Goal: Task Accomplishment & Management: Use online tool/utility

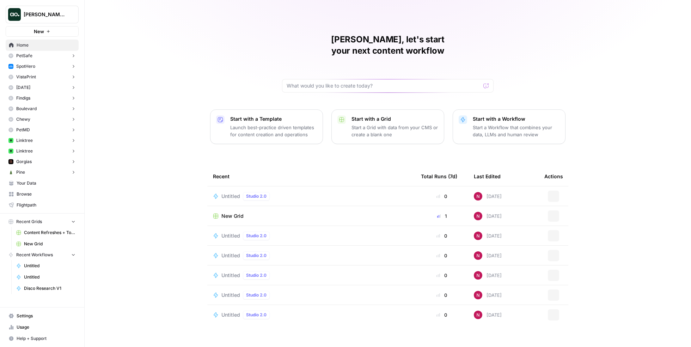
click at [48, 14] on span "[PERSON_NAME]'s Workspace" at bounding box center [45, 14] width 43 height 7
type input "nick's"
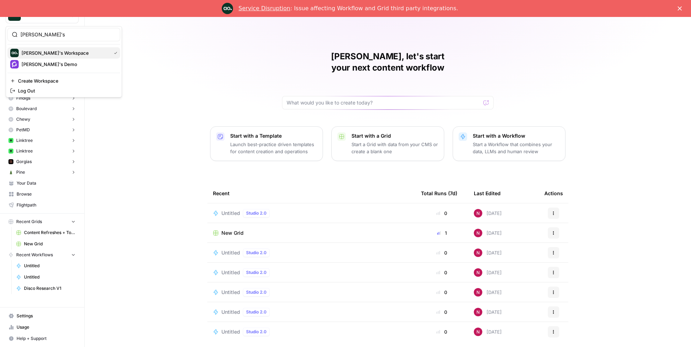
click at [62, 54] on span "[PERSON_NAME]'s Workspace" at bounding box center [65, 52] width 87 height 7
click at [283, 10] on link "Service Disruption" at bounding box center [265, 8] width 52 height 7
click at [680, 8] on polygon "Close" at bounding box center [680, 8] width 4 height 4
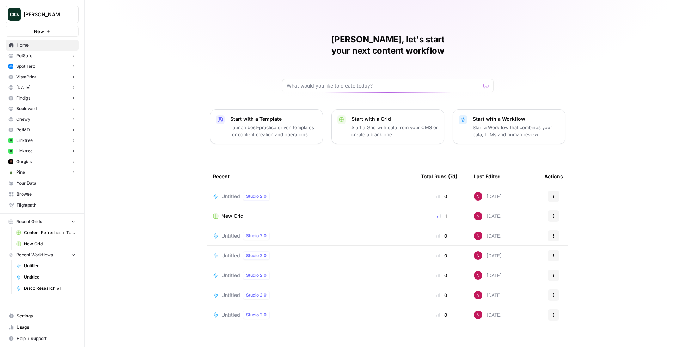
click at [36, 192] on span "Browse" at bounding box center [46, 194] width 59 height 6
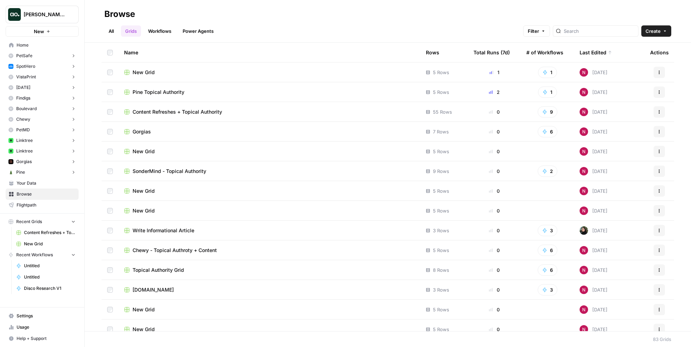
click at [144, 70] on span "New Grid" at bounding box center [144, 72] width 22 height 7
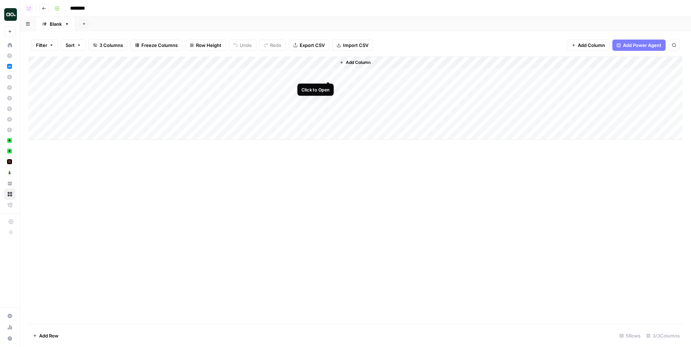
click at [327, 74] on div "Add Column" at bounding box center [356, 97] width 654 height 83
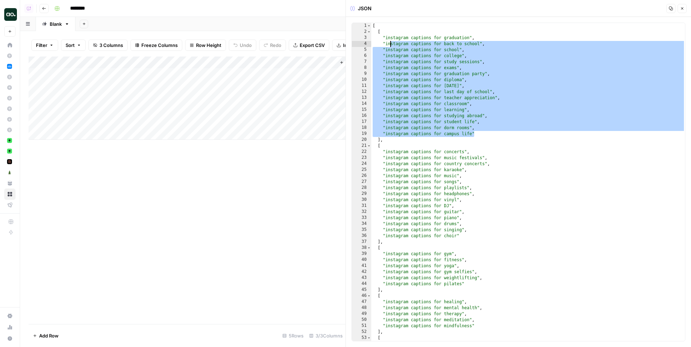
drag, startPoint x: 483, startPoint y: 135, endPoint x: 390, endPoint y: 44, distance: 130.4
click at [390, 44] on div "[ [ "instagram captions for graduation" , "instagram captions for back to schoo…" at bounding box center [528, 188] width 314 height 330
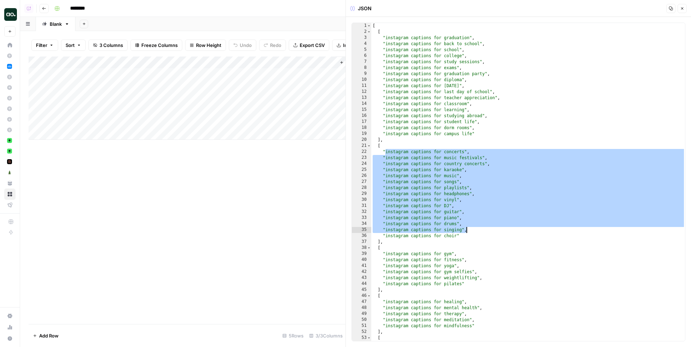
drag, startPoint x: 384, startPoint y: 153, endPoint x: 468, endPoint y: 231, distance: 114.3
click at [468, 231] on div "[ [ "instagram captions for graduation" , "instagram captions for back to schoo…" at bounding box center [528, 188] width 314 height 330
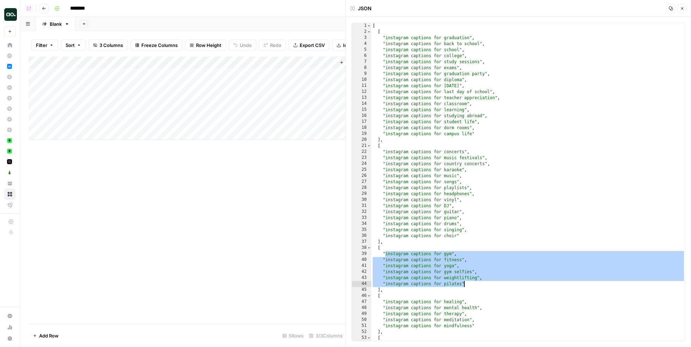
drag, startPoint x: 384, startPoint y: 254, endPoint x: 476, endPoint y: 281, distance: 95.3
click at [476, 281] on div "[ [ "instagram captions for graduation" , "instagram captions for back to schoo…" at bounding box center [528, 188] width 314 height 330
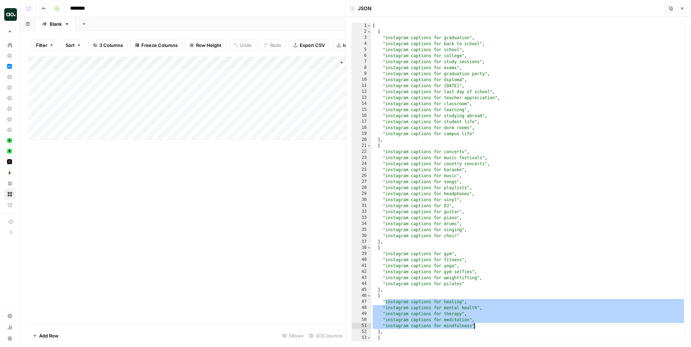
drag, startPoint x: 384, startPoint y: 302, endPoint x: 492, endPoint y: 325, distance: 110.0
click at [492, 325] on div "[ [ "instagram captions for graduation" , "instagram captions for back to schoo…" at bounding box center [528, 188] width 314 height 330
click at [463, 167] on div "[ [ "instagram captions for graduation" , "instagram captions for back to schoo…" at bounding box center [528, 188] width 314 height 330
type textarea "**********"
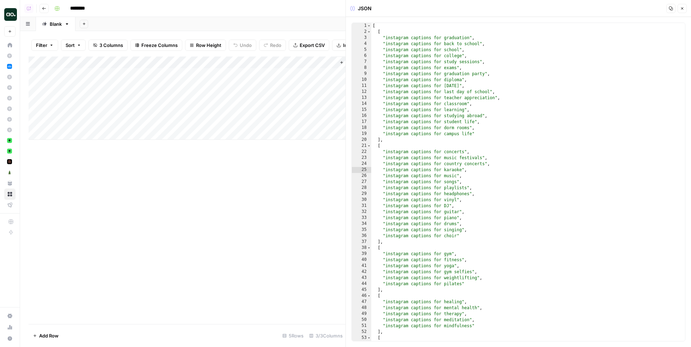
click at [682, 7] on icon "button" at bounding box center [682, 8] width 4 height 4
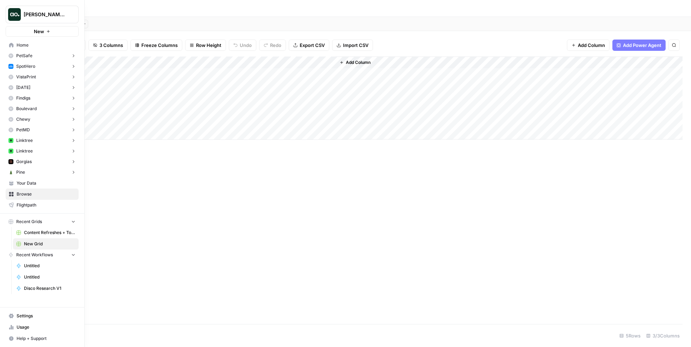
click at [35, 195] on span "Browse" at bounding box center [46, 194] width 59 height 6
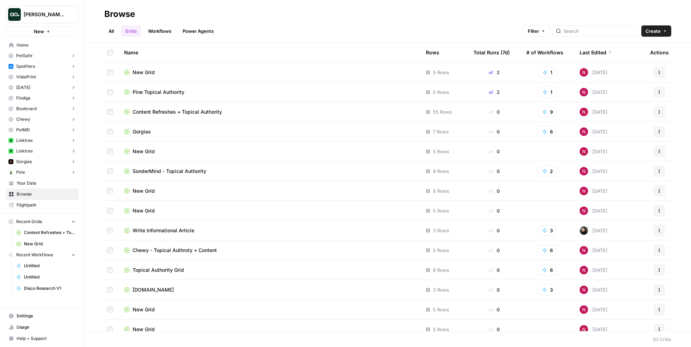
click at [147, 71] on span "New Grid" at bounding box center [144, 72] width 22 height 7
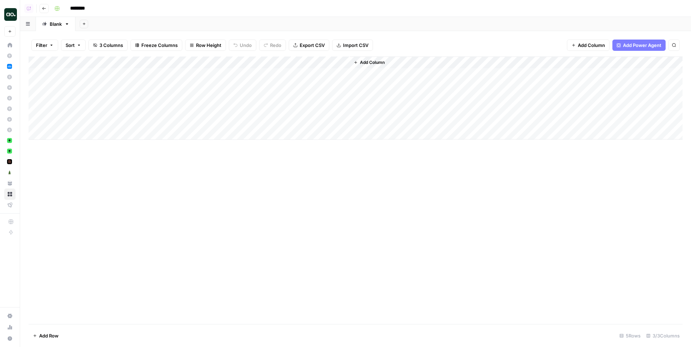
click at [87, 10] on input "********" at bounding box center [86, 8] width 39 height 11
click at [92, 10] on input "********" at bounding box center [86, 8] width 39 height 11
type input "**********"
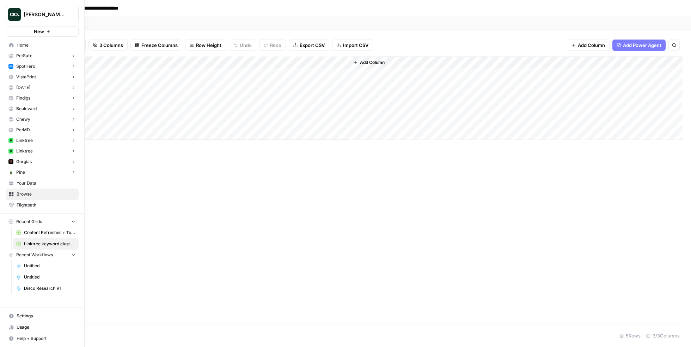
click at [32, 195] on span "Browse" at bounding box center [46, 194] width 59 height 6
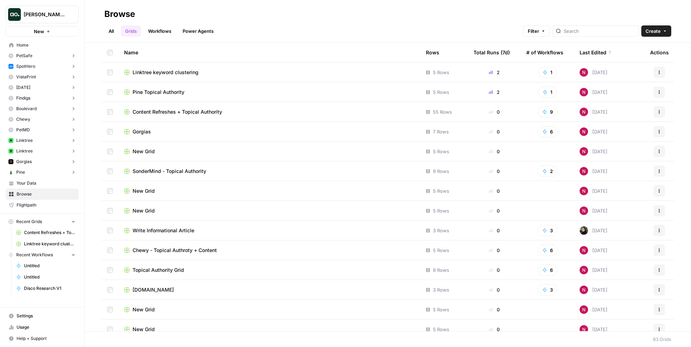
click at [46, 183] on span "Your Data" at bounding box center [46, 183] width 59 height 6
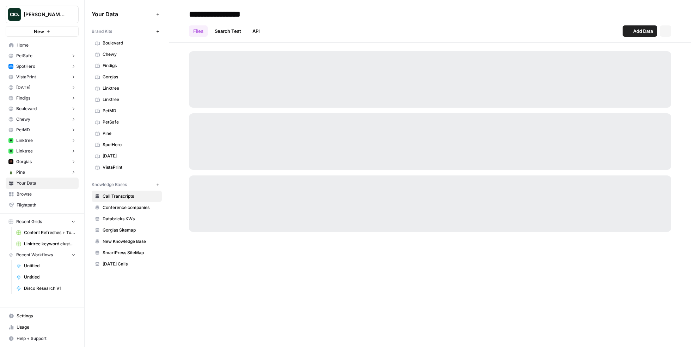
click at [158, 30] on icon "button" at bounding box center [158, 32] width 4 height 4
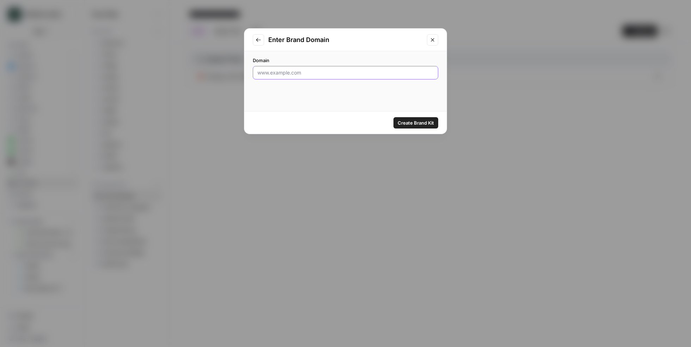
click at [301, 73] on input "Domain" at bounding box center [345, 72] width 176 height 7
paste input "https://garyvaynerchuk.com/why-nice-guys-finish-last-is-just-not-true/"
drag, startPoint x: 326, startPoint y: 72, endPoint x: 456, endPoint y: 92, distance: 132.0
click at [456, 92] on div "Enter Brand Domain Domain https://garyvaynerchuk.com/why-nice-guys-finish-last-…" at bounding box center [345, 173] width 691 height 347
type input "https://garyvaynerchuk.com/"
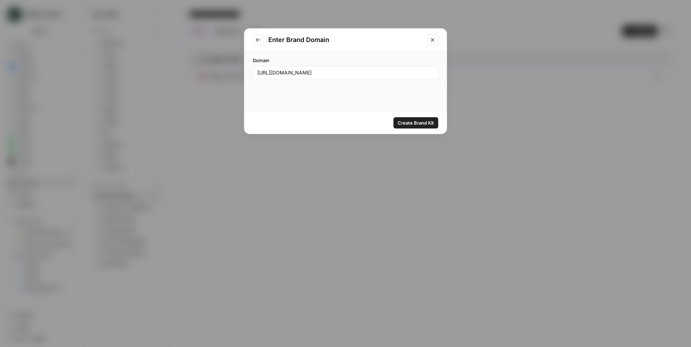
click at [411, 122] on span "Create Brand Kit" at bounding box center [416, 122] width 36 height 7
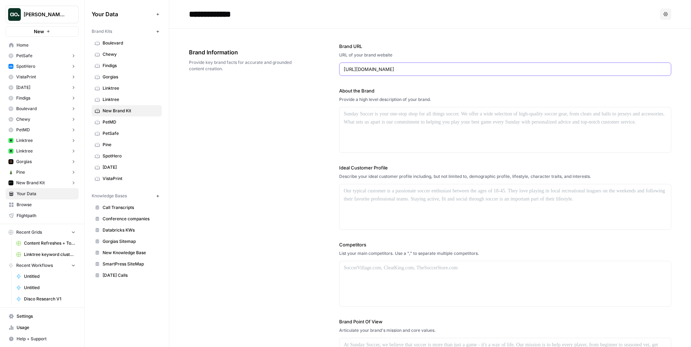
click at [395, 68] on input "https://garyvaynerchuk.com/" at bounding box center [505, 69] width 323 height 7
click at [158, 31] on icon "button" at bounding box center [157, 31] width 2 height 2
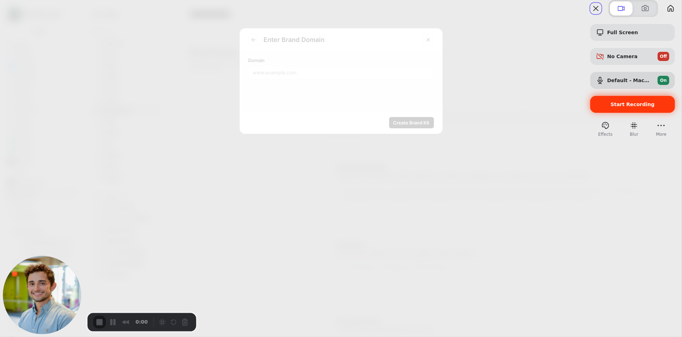
click at [617, 107] on span "Start Recording" at bounding box center [632, 105] width 44 height 6
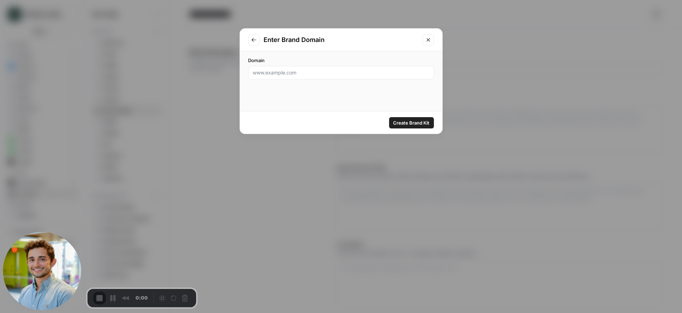
click at [317, 73] on input "Domain" at bounding box center [341, 72] width 176 height 7
paste input "https://garyvaynerchuk.com/"
type input "https://garyvaynerchuk.com/"
click at [411, 122] on span "Create Brand Kit" at bounding box center [411, 122] width 36 height 7
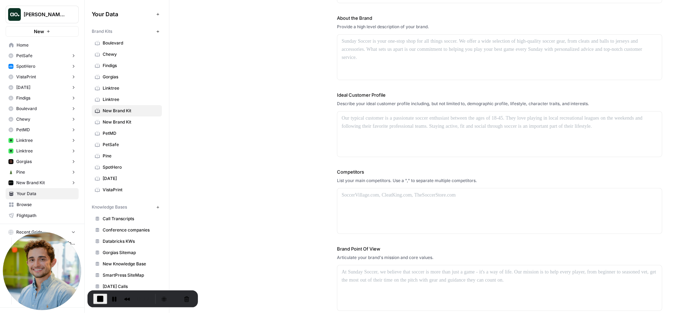
scroll to position [74, 0]
click at [403, 127] on div at bounding box center [499, 132] width 324 height 45
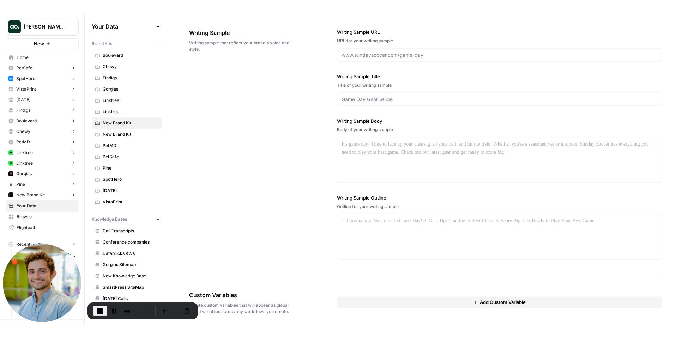
scroll to position [0, 0]
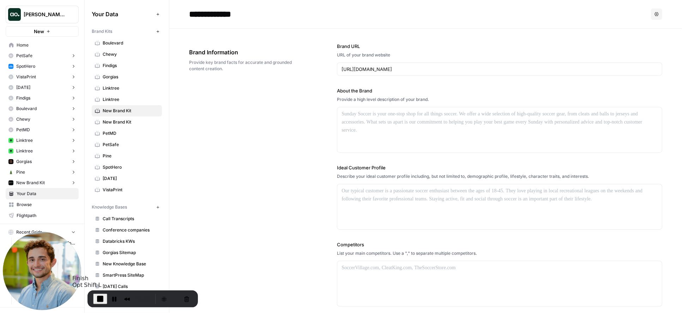
click at [101, 298] on span "End Recording" at bounding box center [100, 298] width 8 height 8
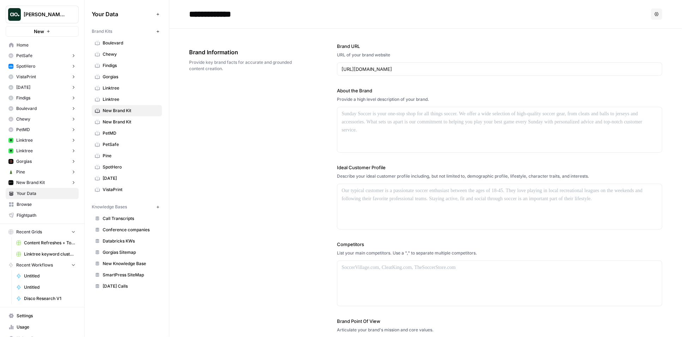
click at [653, 14] on button "Options" at bounding box center [656, 13] width 11 height 11
click at [634, 46] on span "Delete" at bounding box center [642, 46] width 23 height 7
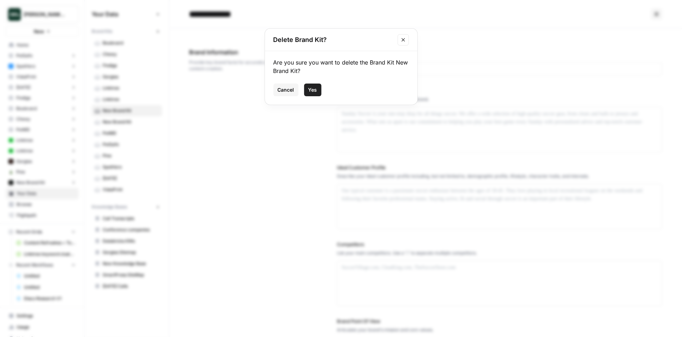
click at [312, 91] on span "Yes" at bounding box center [312, 89] width 9 height 7
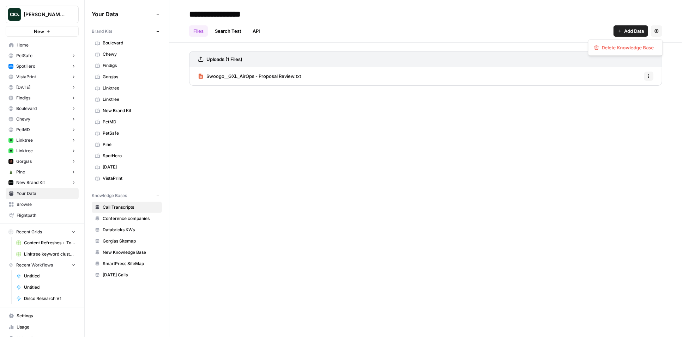
click at [656, 28] on button "Settings" at bounding box center [656, 30] width 11 height 11
click at [635, 45] on span "Delete Knowledge Base" at bounding box center [628, 47] width 52 height 7
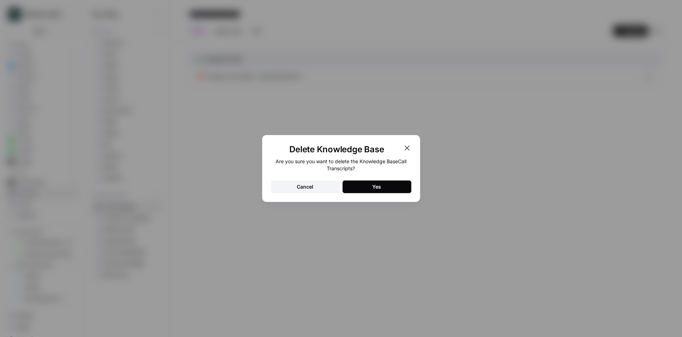
click at [410, 142] on div "Delete Knowledge Base Are you sure you want to delete the Knowledge Base Call T…" at bounding box center [341, 168] width 158 height 67
click at [408, 146] on icon "button" at bounding box center [407, 148] width 8 height 8
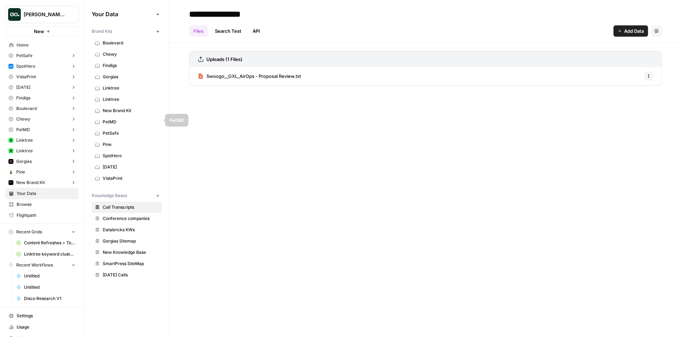
click at [121, 112] on span "New Brand Kit" at bounding box center [131, 111] width 56 height 6
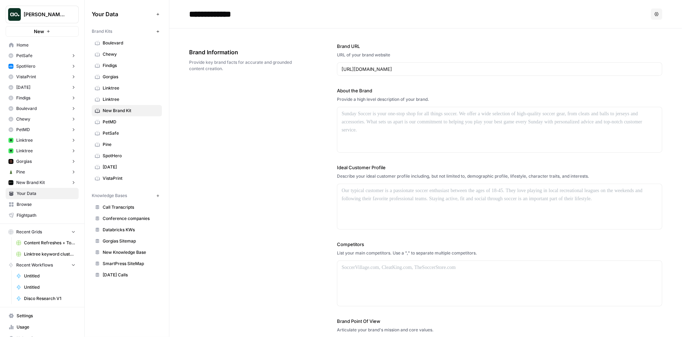
click at [661, 14] on button "Options" at bounding box center [656, 13] width 11 height 11
click at [639, 48] on span "Delete" at bounding box center [642, 46] width 23 height 7
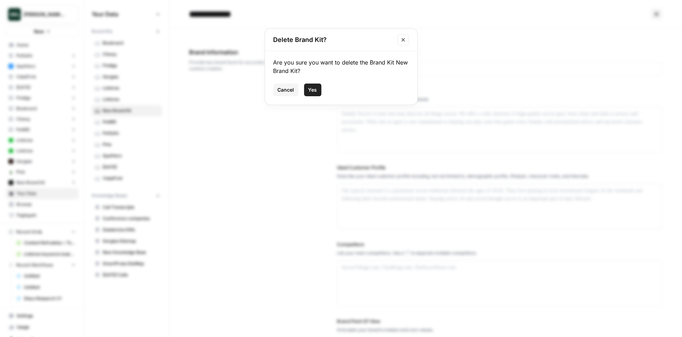
click at [312, 86] on span "Yes" at bounding box center [312, 89] width 9 height 7
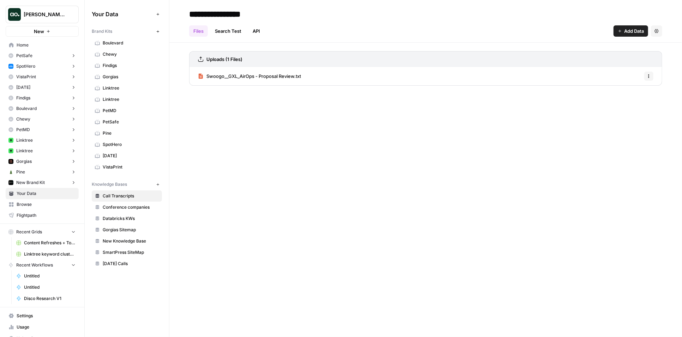
click at [48, 151] on button "Linktree" at bounding box center [42, 151] width 73 height 11
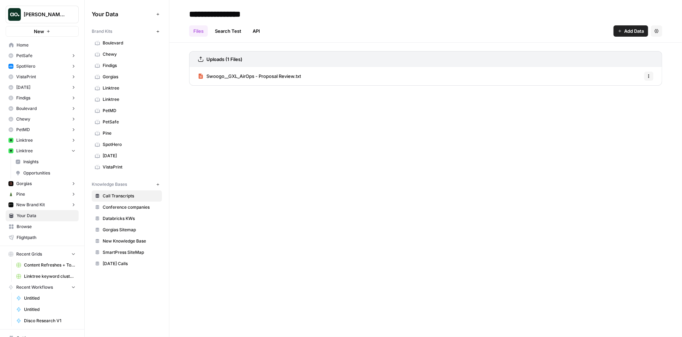
click at [47, 143] on button "Linktree" at bounding box center [42, 140] width 73 height 11
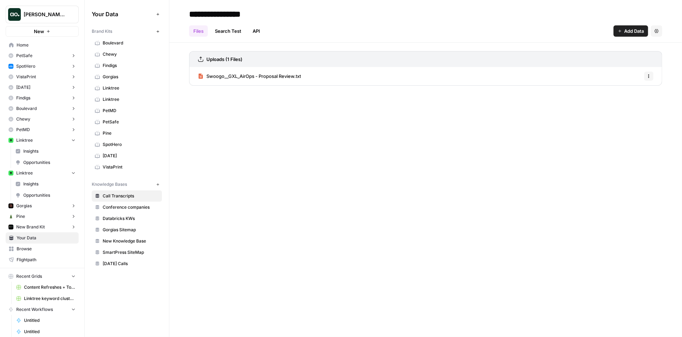
click at [73, 142] on icon "button" at bounding box center [73, 140] width 5 height 5
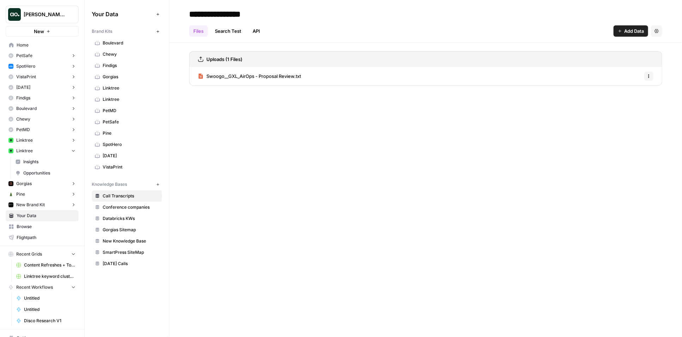
click at [62, 144] on button "Linktree" at bounding box center [42, 140] width 73 height 11
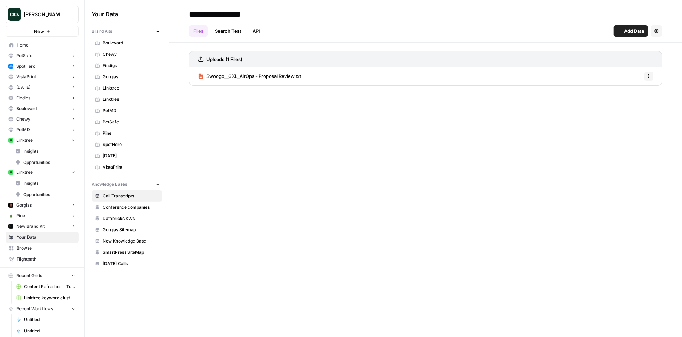
click at [61, 152] on span "Insights" at bounding box center [49, 151] width 52 height 6
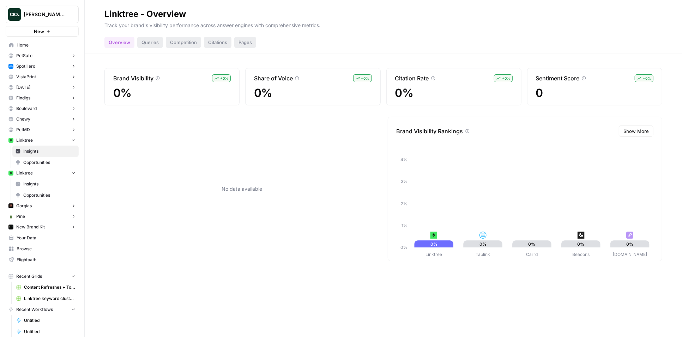
click at [50, 142] on button "Linktree" at bounding box center [42, 140] width 73 height 11
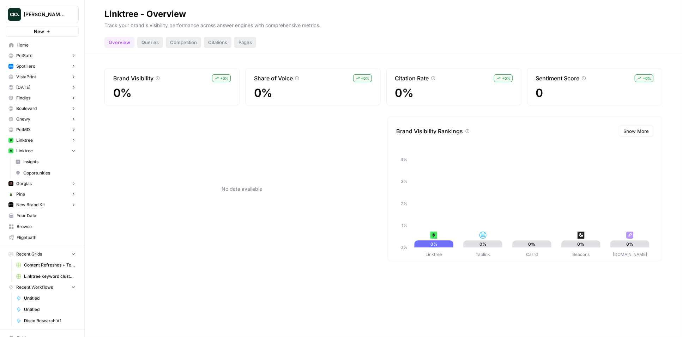
click at [50, 156] on link "Insights" at bounding box center [45, 161] width 66 height 11
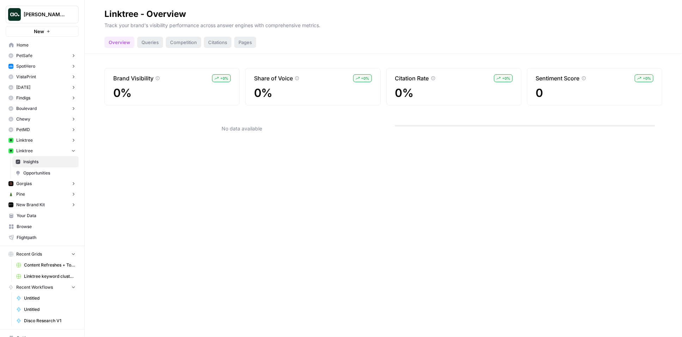
click at [50, 150] on button "Linktree" at bounding box center [42, 151] width 73 height 11
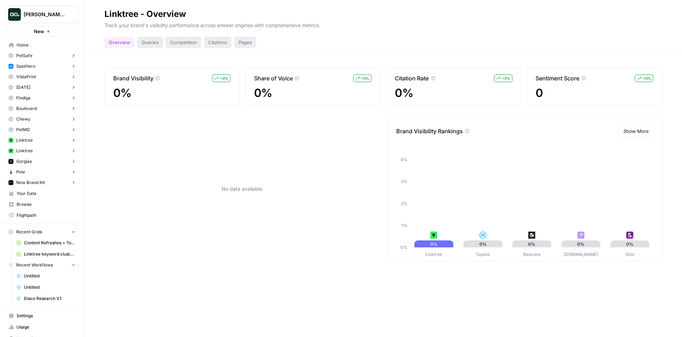
click at [44, 206] on span "Browse" at bounding box center [46, 204] width 59 height 6
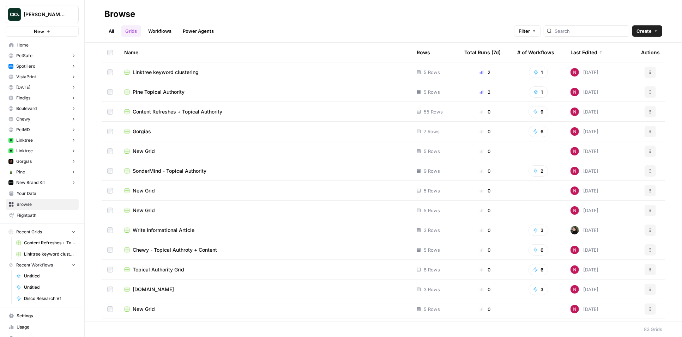
click at [41, 193] on span "Your Data" at bounding box center [46, 193] width 59 height 6
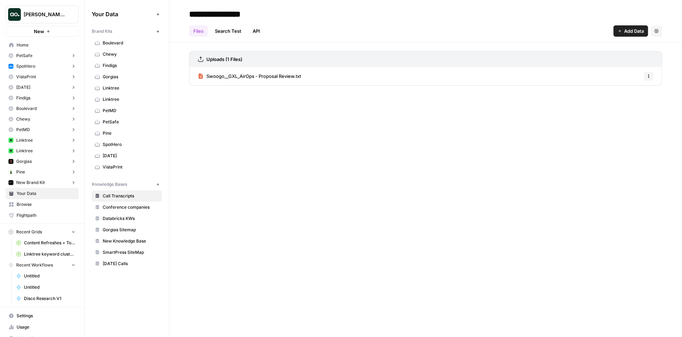
click at [123, 87] on span "Linktree" at bounding box center [131, 88] width 56 height 6
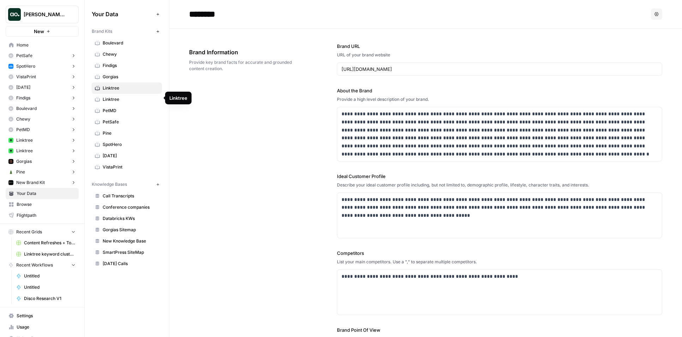
click at [123, 97] on span "Linktree" at bounding box center [131, 99] width 56 height 6
click at [125, 87] on span "Linktree" at bounding box center [131, 88] width 56 height 6
click at [51, 43] on span "Home" at bounding box center [46, 45] width 59 height 6
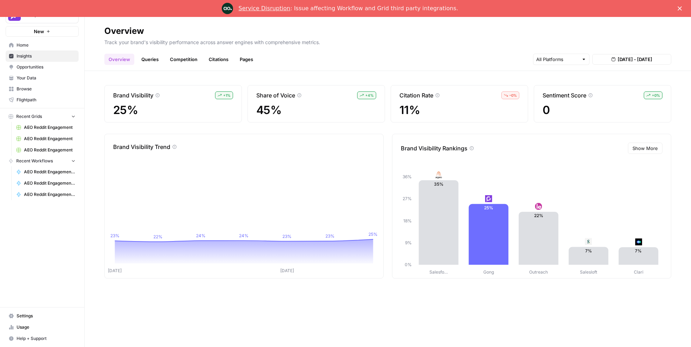
click at [682, 7] on icon "Close" at bounding box center [680, 8] width 4 height 4
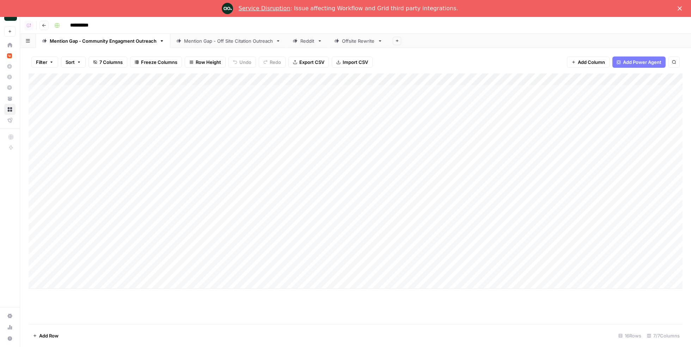
click at [681, 6] on icon "Close" at bounding box center [680, 8] width 4 height 4
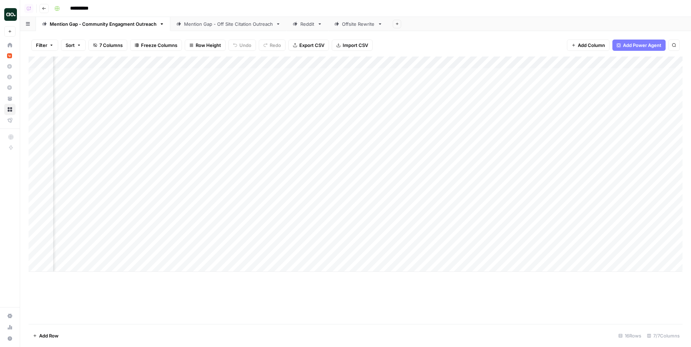
scroll to position [0, 384]
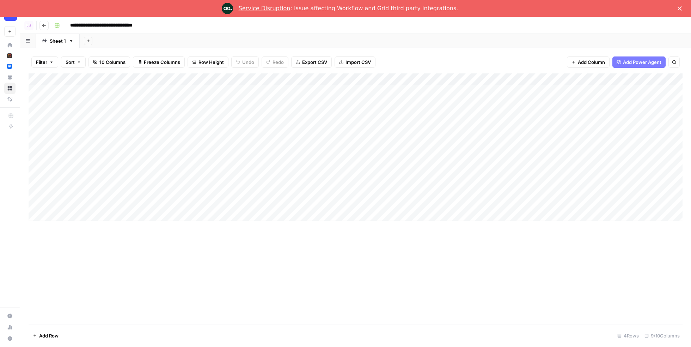
click at [680, 10] on icon "Close" at bounding box center [680, 8] width 4 height 4
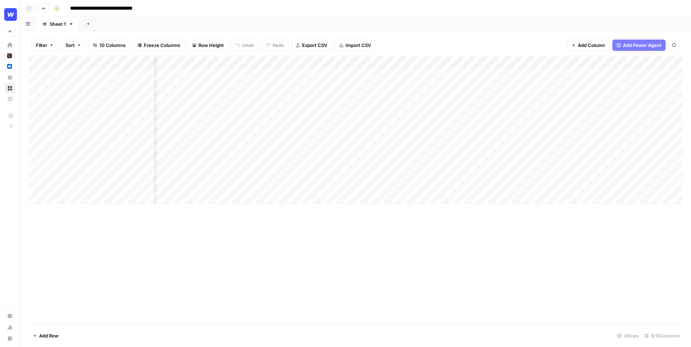
scroll to position [0, 254]
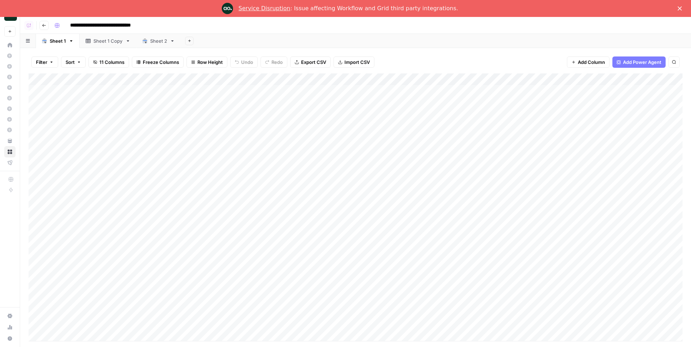
click at [682, 8] on div "Close" at bounding box center [681, 8] width 7 height 4
click at [680, 9] on polygon "Close" at bounding box center [680, 8] width 4 height 4
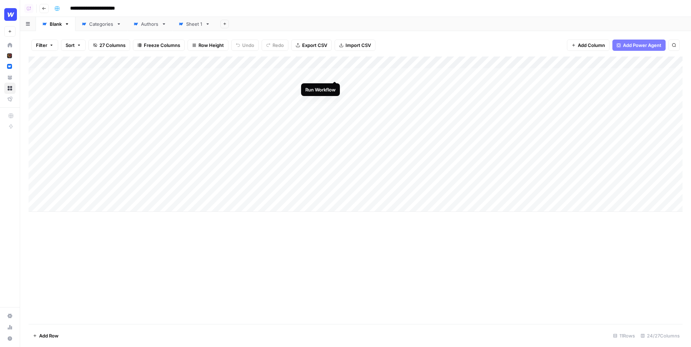
click at [336, 74] on div "Add Column" at bounding box center [356, 133] width 654 height 155
click at [325, 73] on div "Add Column" at bounding box center [356, 133] width 654 height 155
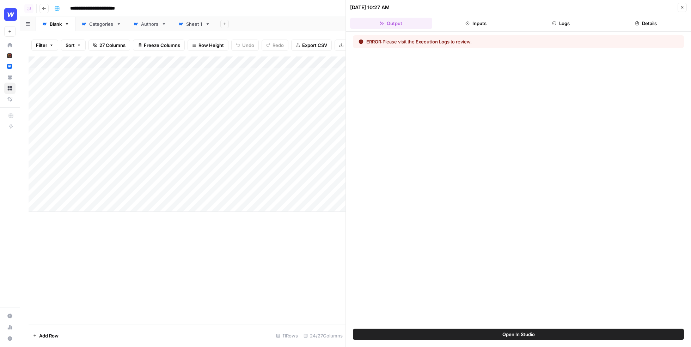
click at [438, 42] on button "Execution Logs" at bounding box center [433, 41] width 34 height 7
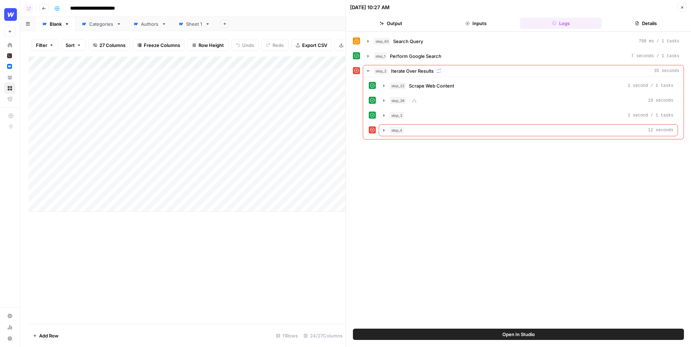
click at [385, 128] on icon "button" at bounding box center [384, 130] width 6 height 6
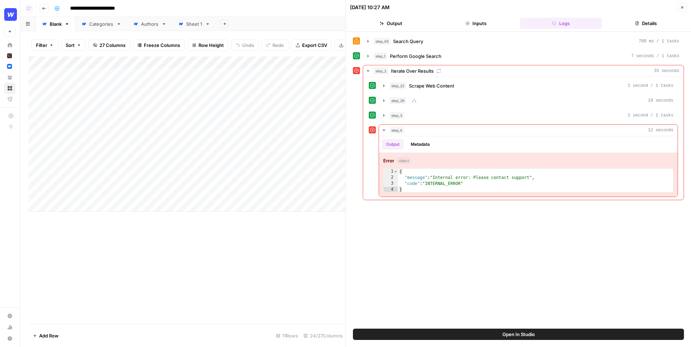
click at [422, 144] on button "Metadata" at bounding box center [421, 144] width 28 height 11
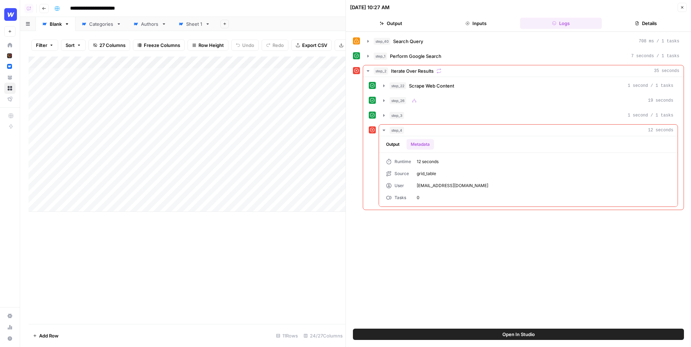
click at [393, 141] on button "Output" at bounding box center [393, 144] width 22 height 11
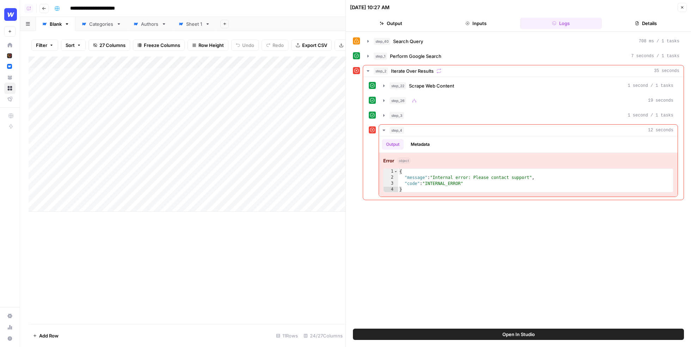
click at [682, 7] on icon "button" at bounding box center [682, 7] width 2 height 2
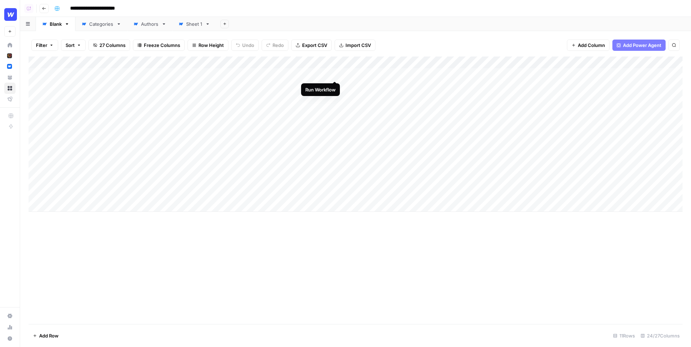
click at [336, 73] on div "Add Column" at bounding box center [356, 133] width 654 height 155
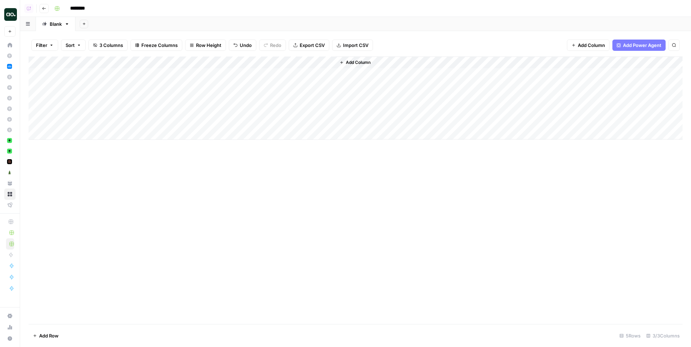
click at [227, 63] on div "Add Column" at bounding box center [356, 97] width 654 height 83
click at [330, 73] on div "Add Column" at bounding box center [356, 97] width 654 height 83
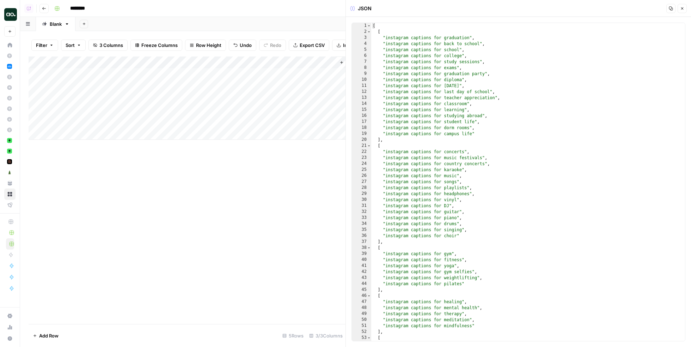
click at [229, 62] on div "Add Column" at bounding box center [187, 97] width 317 height 83
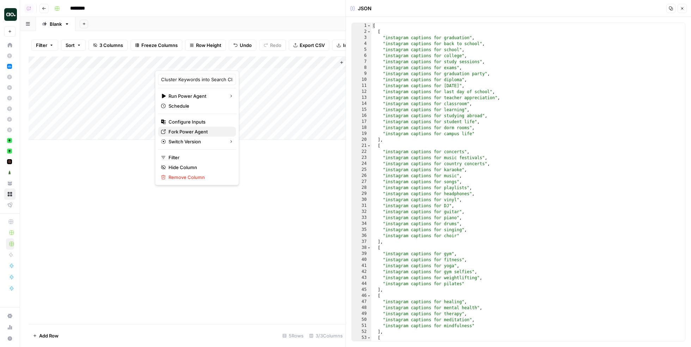
click at [192, 132] on span "Fork Power Agent" at bounding box center [200, 131] width 62 height 7
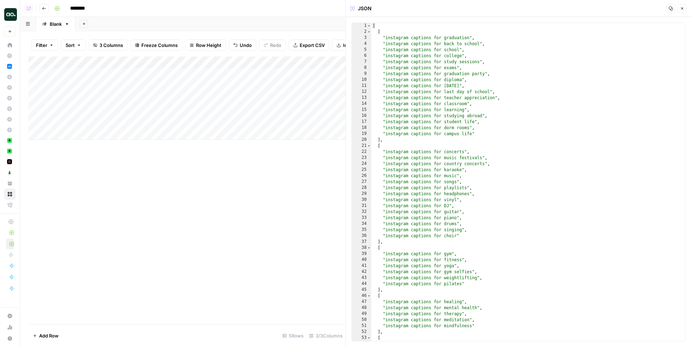
click at [681, 8] on icon "button" at bounding box center [682, 8] width 4 height 4
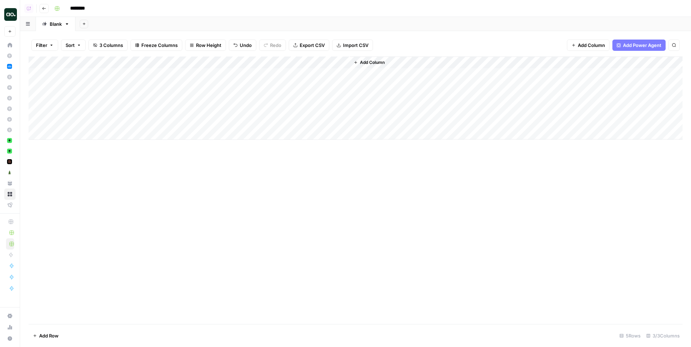
click at [129, 73] on div "Add Column" at bounding box center [356, 97] width 654 height 83
click at [119, 83] on div "Add Column" at bounding box center [356, 97] width 654 height 83
click at [228, 86] on div "Add Column" at bounding box center [356, 97] width 654 height 83
click at [38, 86] on div "Add Column" at bounding box center [356, 97] width 654 height 83
click at [47, 334] on span "Delete 1 Row" at bounding box center [47, 335] width 28 height 7
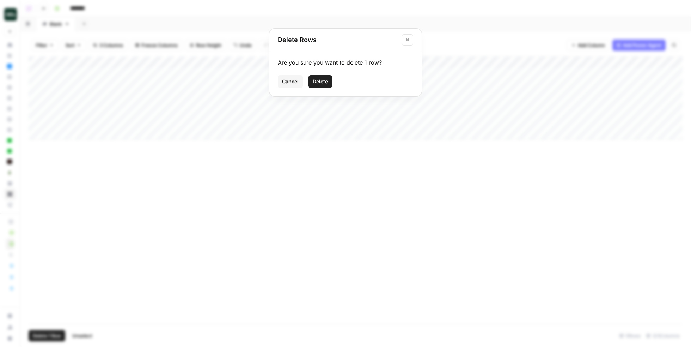
click at [325, 77] on button "Delete" at bounding box center [321, 81] width 24 height 13
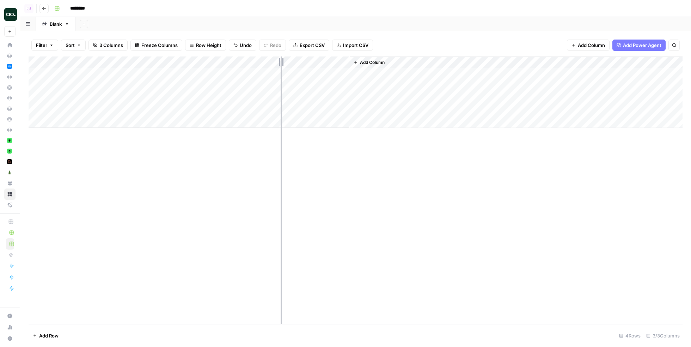
drag, startPoint x: 287, startPoint y: 59, endPoint x: 281, endPoint y: 59, distance: 6.3
click at [281, 59] on div "Add Column" at bounding box center [356, 91] width 654 height 71
type input "**********"
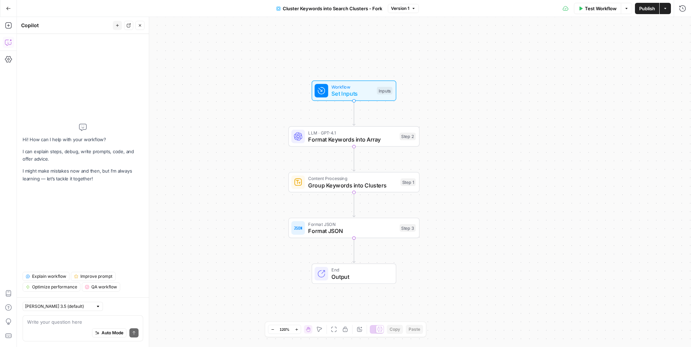
click at [67, 322] on textarea at bounding box center [82, 321] width 111 height 7
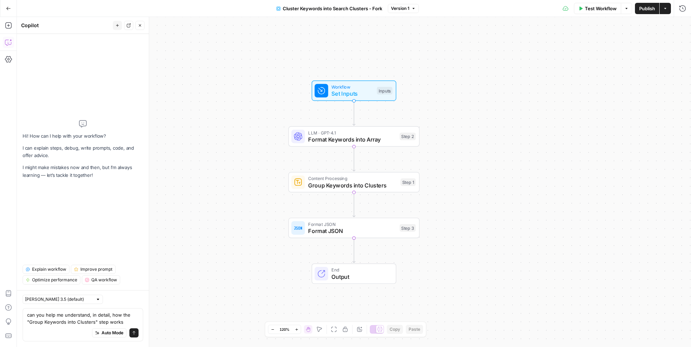
type textarea "can you help me understand, in detail, how the "Group Keywords into Clusters" s…"
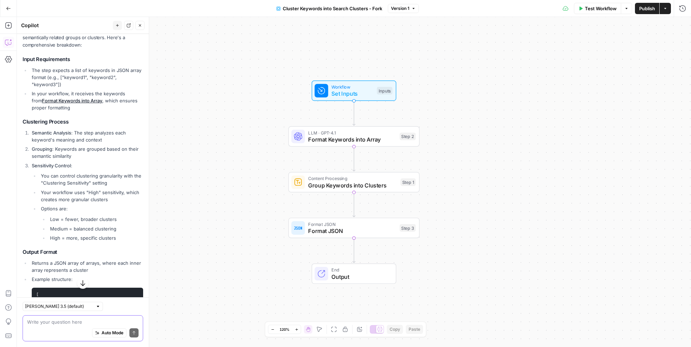
scroll to position [115, 0]
drag, startPoint x: 32, startPoint y: 68, endPoint x: 65, endPoint y: 83, distance: 36.2
click at [65, 83] on li "The step expects a list of keywords in JSON array format (e.g., ["keyword1", "k…" at bounding box center [86, 75] width 113 height 21
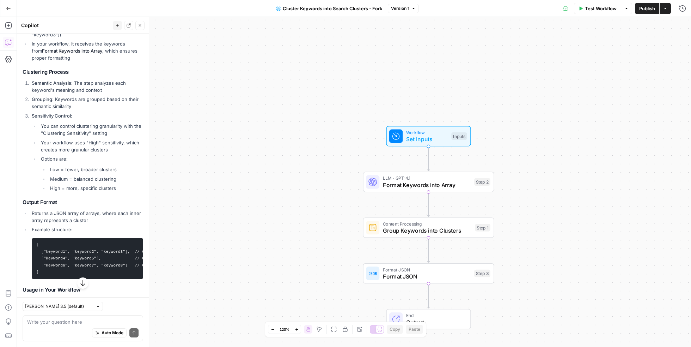
scroll to position [164, 0]
drag, startPoint x: 55, startPoint y: 98, endPoint x: 75, endPoint y: 115, distance: 26.3
click at [75, 115] on ol "Semantic Analysis : The step analyzes each keyword's meaning and context Groupi…" at bounding box center [83, 134] width 121 height 112
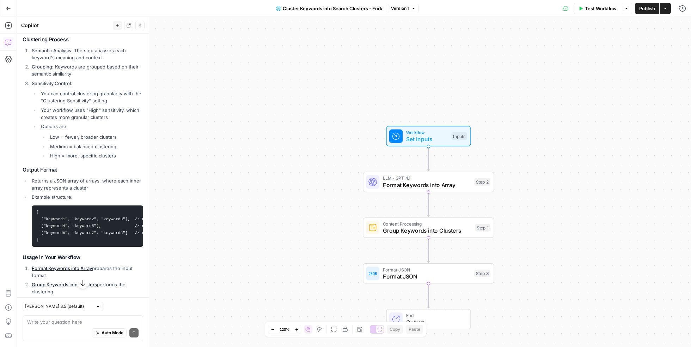
scroll to position [196, 0]
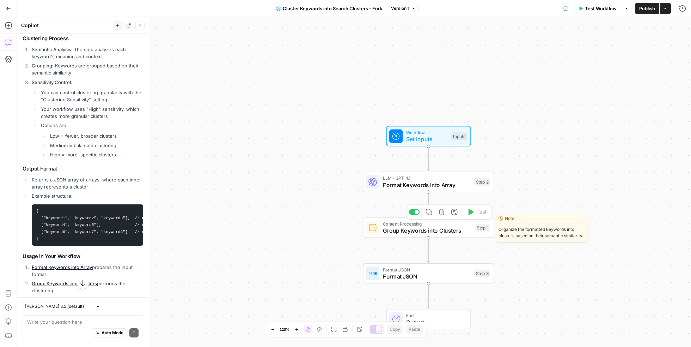
click at [418, 231] on span "Group Keywords into Clusters" at bounding box center [427, 230] width 89 height 8
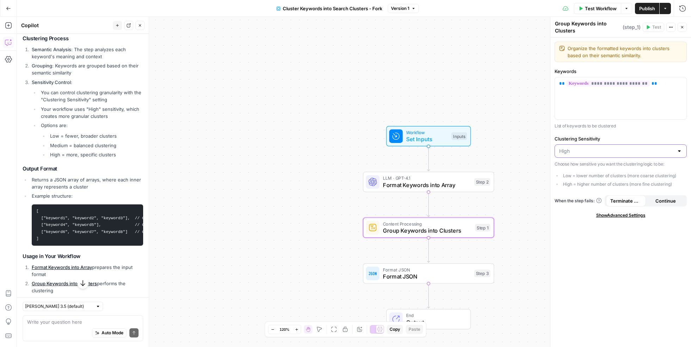
click at [594, 150] on input "Clustering Sensitivity" at bounding box center [616, 150] width 115 height 7
type input "High"
click at [609, 137] on label "Clustering Sensitivity" at bounding box center [621, 138] width 132 height 7
click at [609, 147] on input "High" at bounding box center [616, 150] width 115 height 7
type input "High"
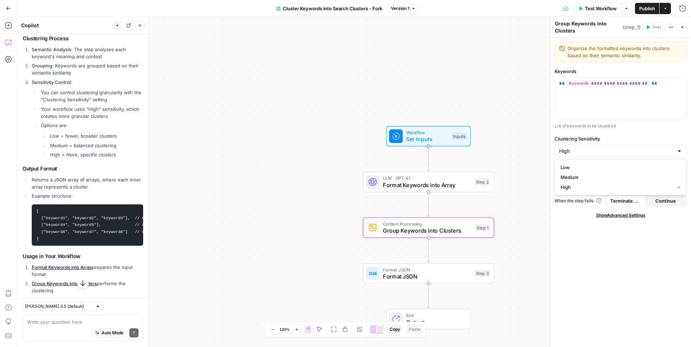
click at [98, 115] on li "Your workflow uses "High" sensitivity, which creates more granular clusters" at bounding box center [91, 112] width 104 height 14
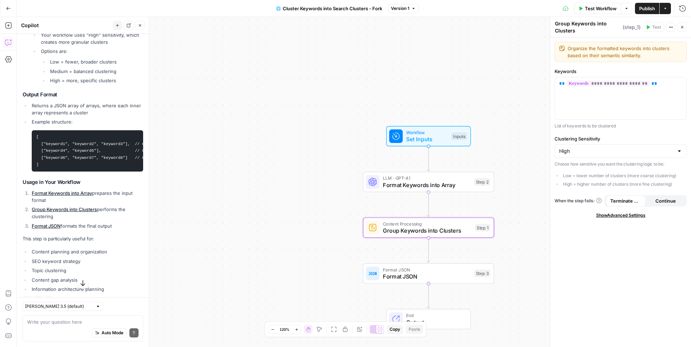
scroll to position [284, 0]
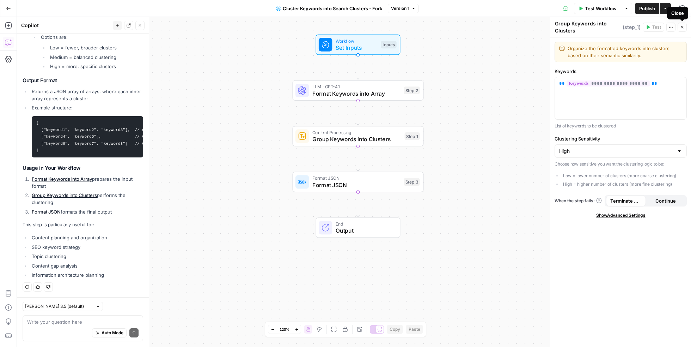
click at [683, 27] on icon "button" at bounding box center [682, 27] width 4 height 4
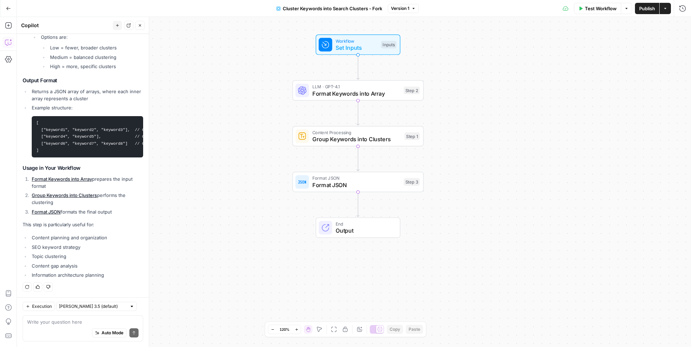
click at [356, 137] on span "Group Keywords into Clusters" at bounding box center [356, 139] width 89 height 8
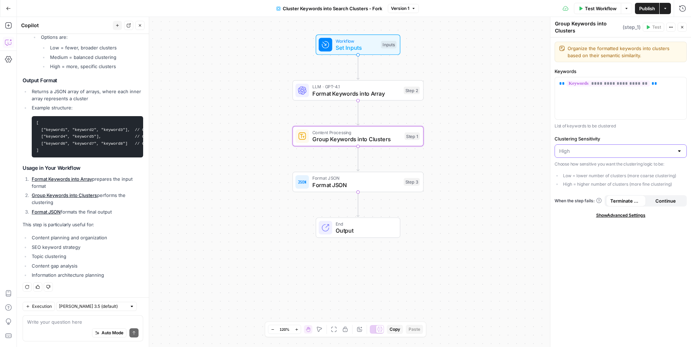
click at [594, 149] on input "Clustering Sensitivity" at bounding box center [616, 150] width 115 height 7
type input "High"
click at [120, 186] on li "Format Keywords into Array prepares the input format" at bounding box center [86, 182] width 113 height 14
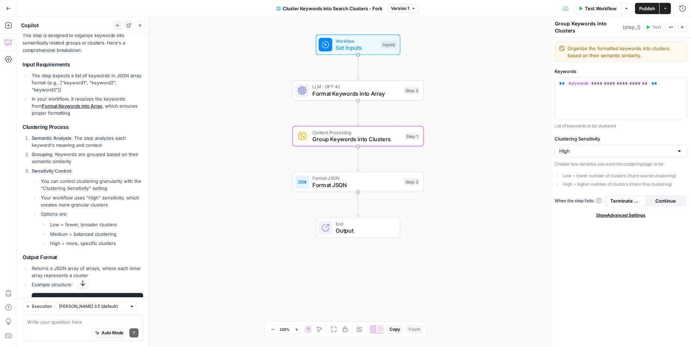
scroll to position [114, 0]
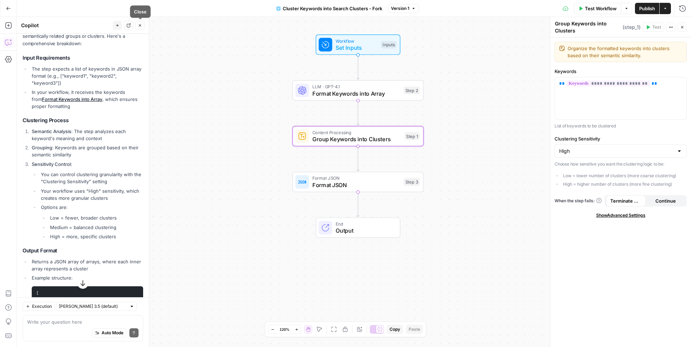
click at [141, 25] on icon "button" at bounding box center [140, 25] width 4 height 4
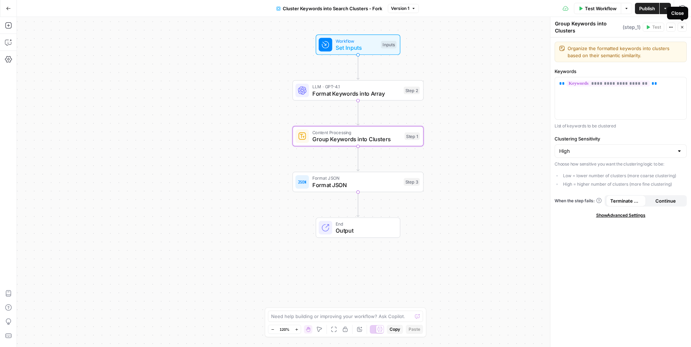
click at [683, 29] on icon "button" at bounding box center [682, 27] width 4 height 4
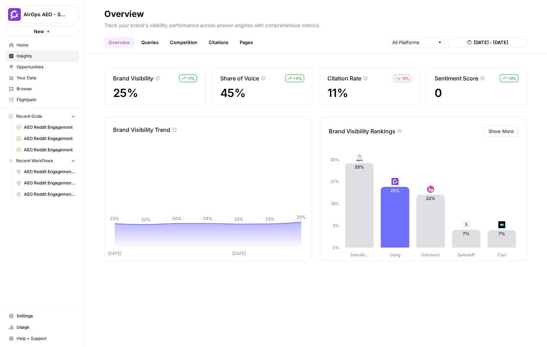
click at [211, 40] on link "Citations" at bounding box center [219, 42] width 28 height 11
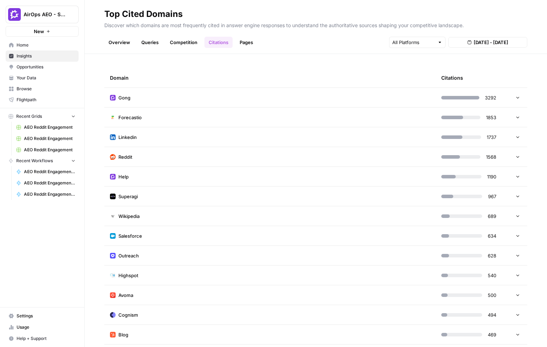
click at [352, 97] on td "Gong" at bounding box center [269, 97] width 331 height 19
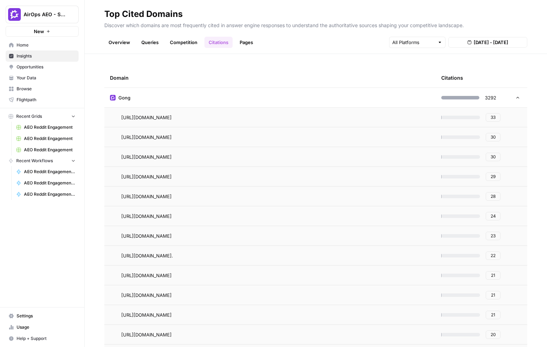
click at [495, 117] on span "33" at bounding box center [493, 117] width 5 height 6
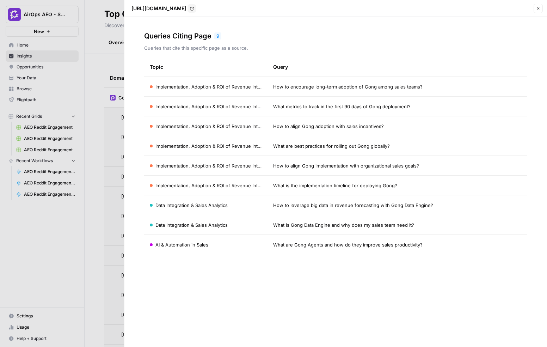
click at [99, 69] on div at bounding box center [273, 173] width 547 height 347
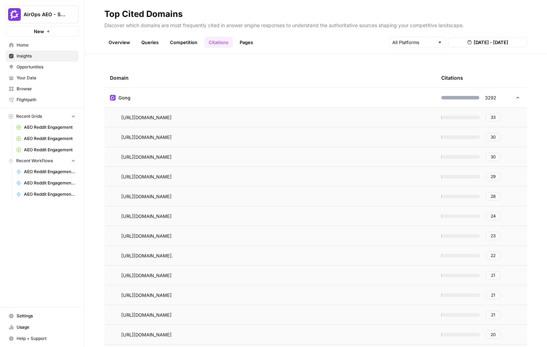
click at [50, 69] on span "Opportunities" at bounding box center [46, 67] width 59 height 6
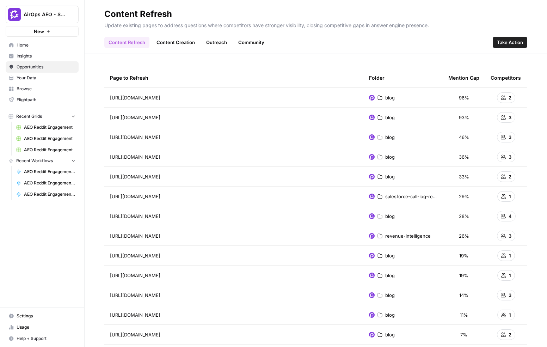
click at [512, 44] on span "Take Action" at bounding box center [510, 42] width 26 height 7
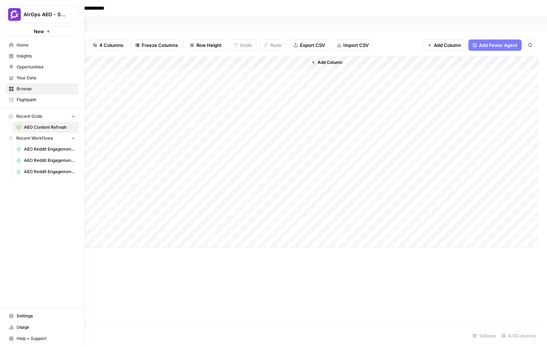
click at [20, 65] on span "Opportunities" at bounding box center [46, 67] width 59 height 6
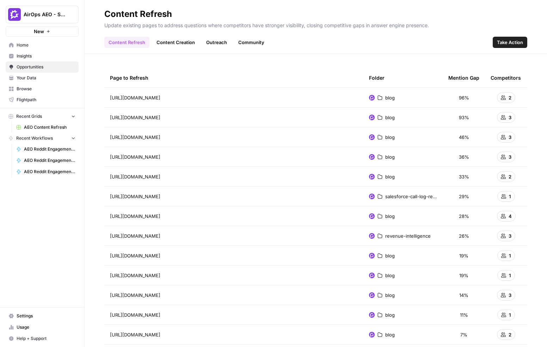
click at [218, 44] on link "Outreach" at bounding box center [216, 42] width 29 height 11
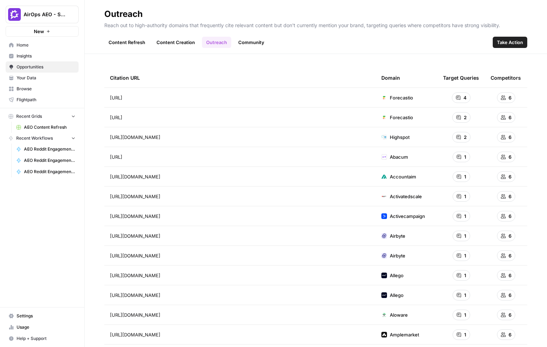
click at [250, 43] on link "Community" at bounding box center [251, 42] width 35 height 11
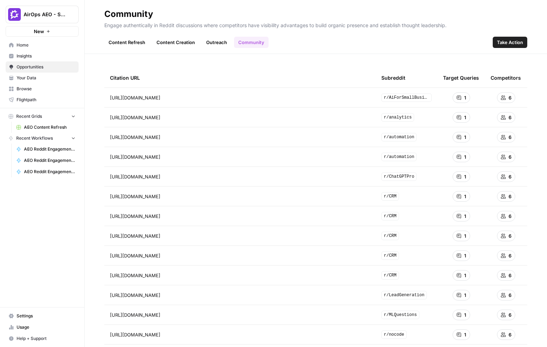
click at [259, 50] on header "Community Engage authentically in Reddit discussions where competitors have vis…" at bounding box center [316, 27] width 463 height 54
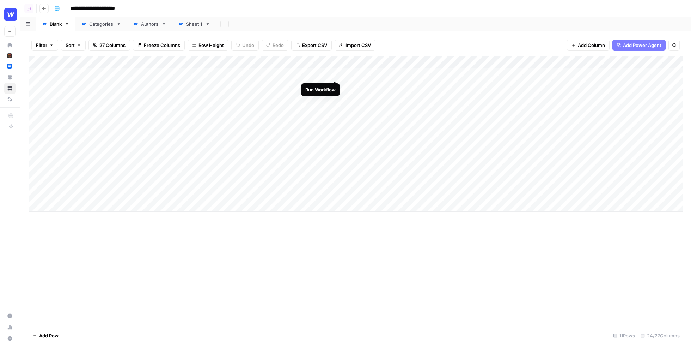
click at [336, 74] on div "Add Column" at bounding box center [356, 133] width 654 height 155
click at [40, 74] on div "Add Column" at bounding box center [356, 133] width 654 height 155
click at [48, 335] on span "Delete 1 Row" at bounding box center [47, 335] width 28 height 7
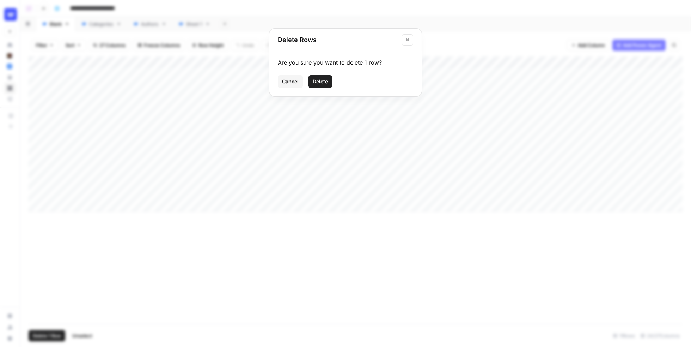
click at [326, 84] on span "Delete" at bounding box center [320, 81] width 15 height 7
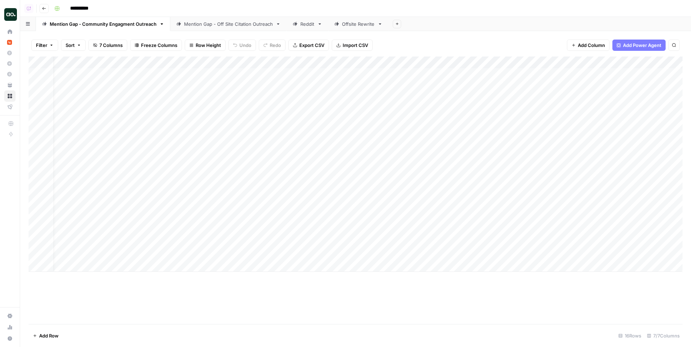
scroll to position [0, 384]
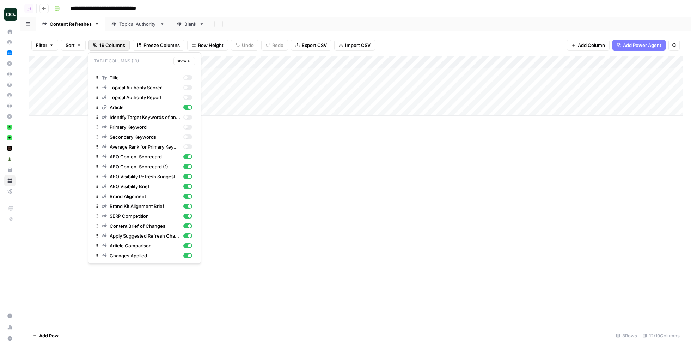
click at [109, 47] on span "19 Columns" at bounding box center [112, 45] width 26 height 7
click at [190, 117] on div "button" at bounding box center [187, 117] width 9 height 5
click at [189, 127] on div "button" at bounding box center [187, 126] width 9 height 5
click at [189, 136] on div "button" at bounding box center [187, 136] width 9 height 5
click at [189, 148] on div "button" at bounding box center [187, 146] width 9 height 5
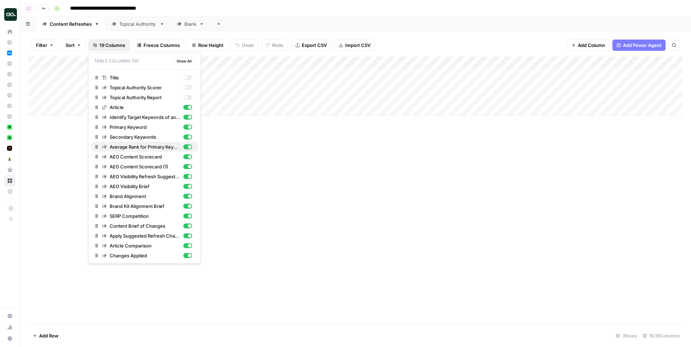
click at [189, 148] on div "button" at bounding box center [190, 147] width 4 height 4
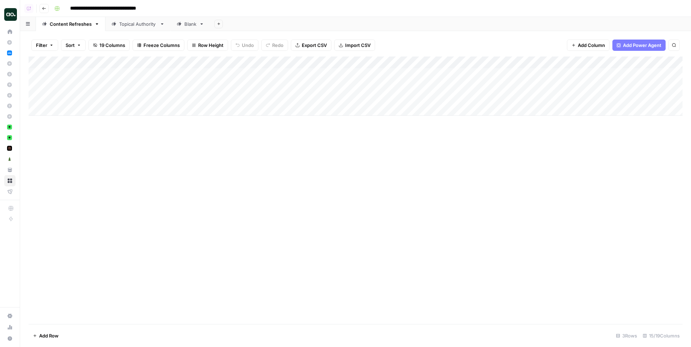
click at [359, 131] on div "Add Column" at bounding box center [356, 189] width 654 height 267
click at [327, 74] on div "Add Column" at bounding box center [356, 85] width 654 height 59
click at [390, 74] on div "Add Column" at bounding box center [356, 85] width 654 height 59
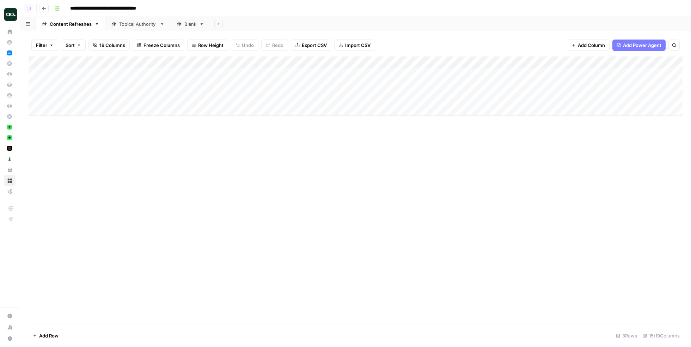
click at [410, 42] on div "Filter Sort 19 Columns Freeze Columns Row Height Undo Redo Export CSV Import CS…" at bounding box center [356, 45] width 654 height 23
click at [320, 88] on div "Add Column" at bounding box center [356, 85] width 654 height 59
click at [385, 86] on div "Add Column" at bounding box center [356, 85] width 654 height 59
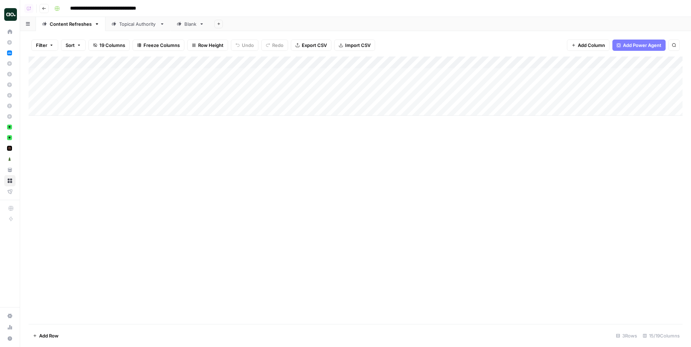
click at [411, 39] on div "Filter Sort 19 Columns Freeze Columns Row Height Undo Redo Export CSV Import CS…" at bounding box center [356, 45] width 654 height 23
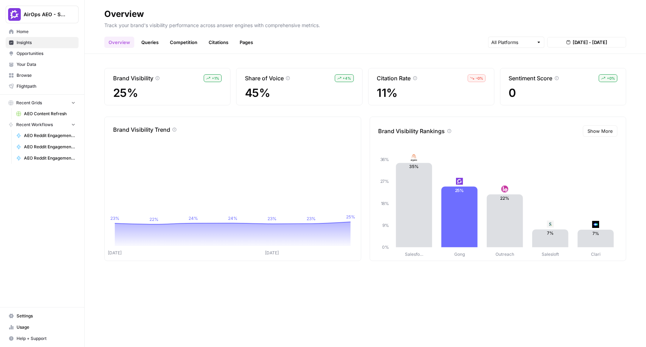
click at [602, 131] on span "Show More" at bounding box center [600, 131] width 25 height 7
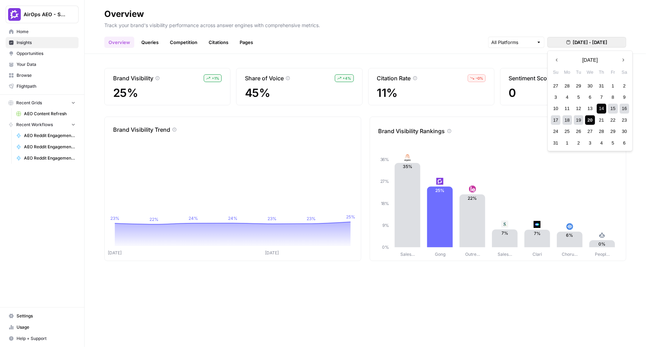
click at [582, 45] on span "[DATE] - [DATE]" at bounding box center [590, 42] width 35 height 7
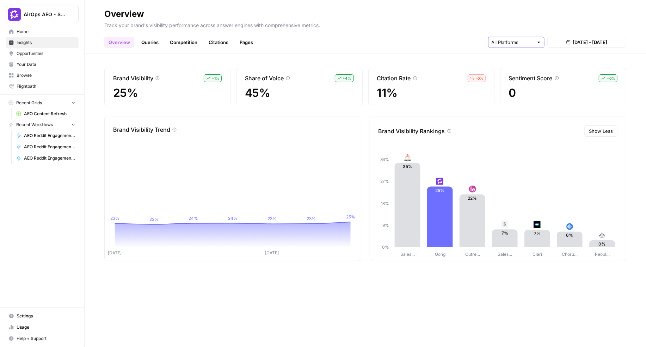
click at [527, 41] on input "text" at bounding box center [513, 42] width 42 height 7
click at [147, 54] on div "Brand Visibility + 1 % 25% Share of Voice + 4 % 45% Citation Rate – 0 % 11% Sen…" at bounding box center [366, 200] width 562 height 293
click at [148, 42] on link "Queries" at bounding box center [150, 42] width 26 height 11
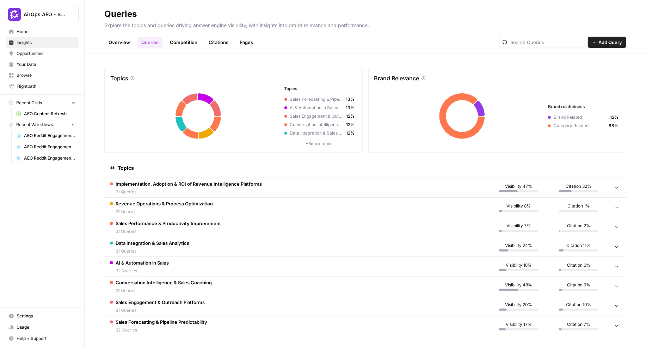
click at [41, 66] on span "Your Data" at bounding box center [46, 64] width 59 height 6
click at [436, 190] on td "Implementation, Adoption & ROI of Revenue Intelligence Platforms 31 Queries" at bounding box center [296, 187] width 385 height 19
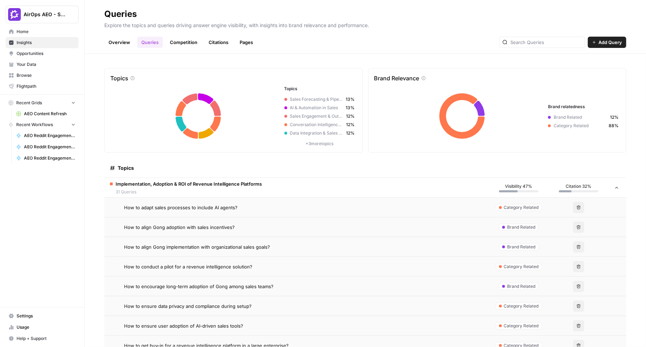
click at [256, 207] on div "How to adapt sales processes to include AI agents?" at bounding box center [303, 207] width 359 height 7
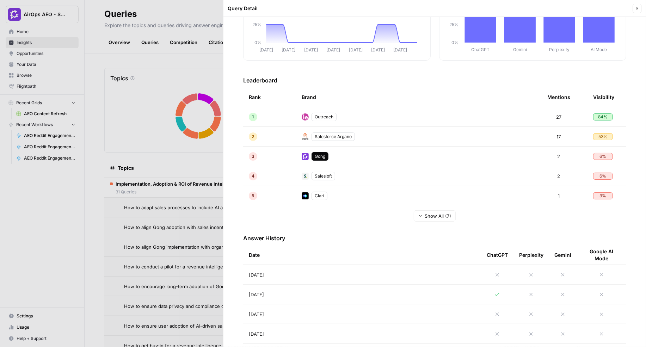
scroll to position [241, 0]
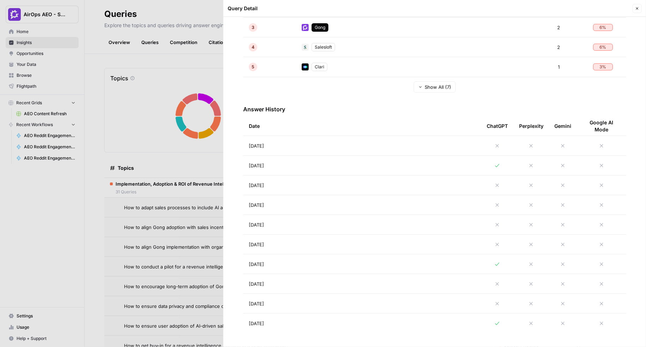
click at [314, 259] on td "Aug 14, 2025" at bounding box center [362, 264] width 238 height 19
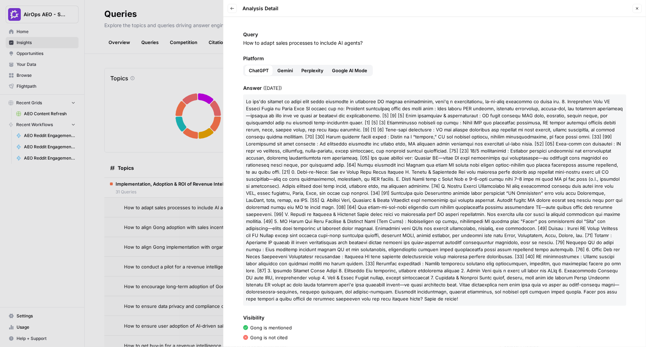
click at [232, 8] on icon "button" at bounding box center [232, 8] width 4 height 4
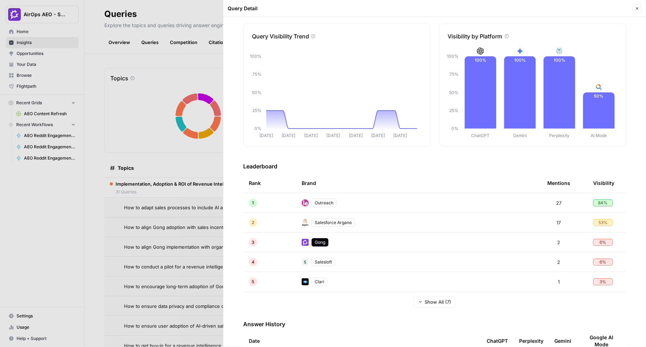
scroll to position [22, 0]
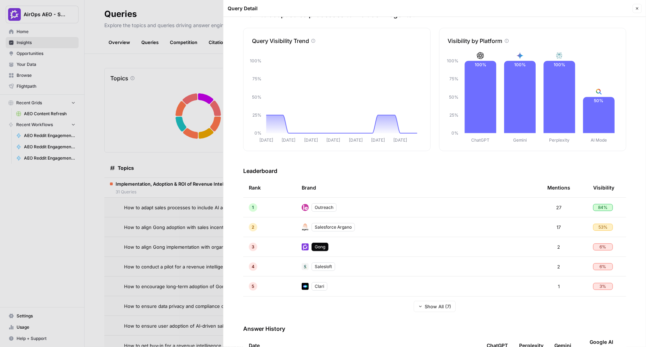
click at [147, 189] on div at bounding box center [323, 173] width 646 height 347
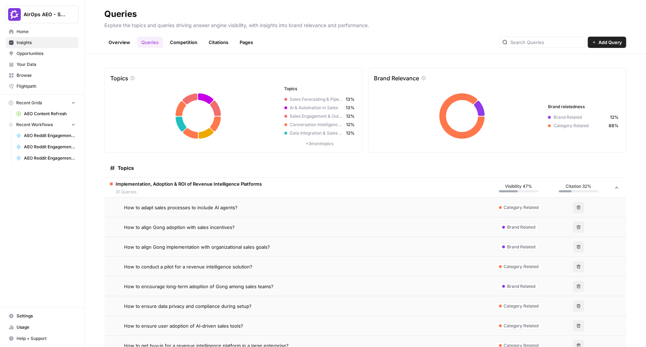
click at [282, 189] on td "Implementation, Adoption & ROI of Revenue Intelligence Platforms 31 Queries" at bounding box center [296, 187] width 385 height 19
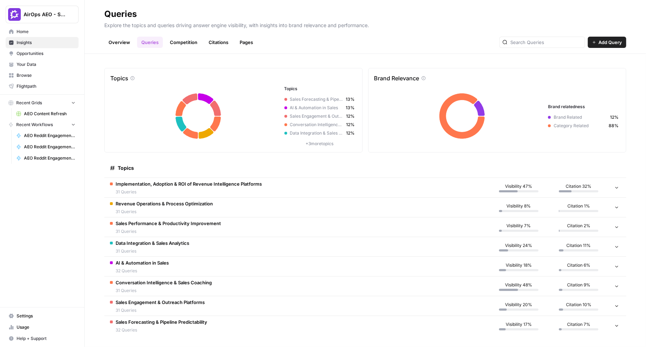
click at [218, 43] on link "Citations" at bounding box center [219, 42] width 28 height 11
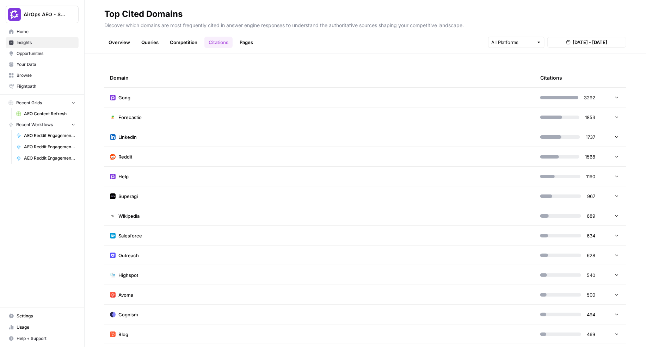
click at [285, 100] on td "Gong" at bounding box center [319, 97] width 431 height 19
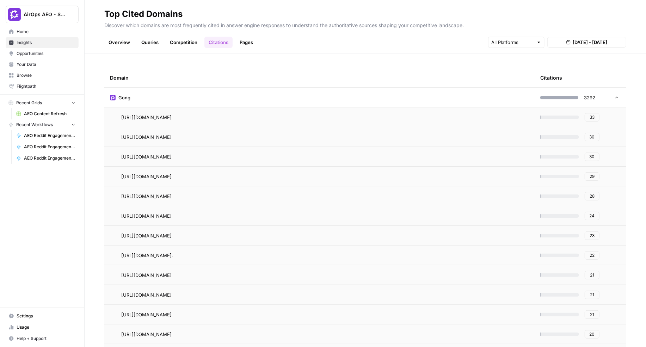
click at [595, 118] on span "33" at bounding box center [592, 117] width 5 height 6
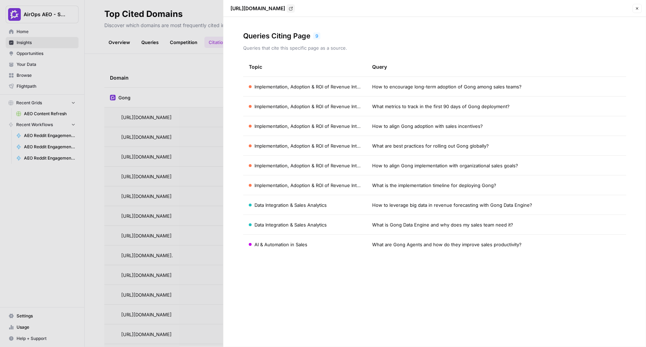
click at [190, 95] on div at bounding box center [323, 173] width 646 height 347
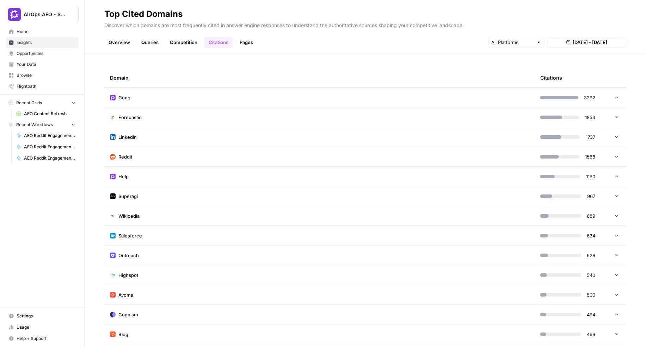
click at [50, 56] on span "Opportunities" at bounding box center [46, 53] width 59 height 6
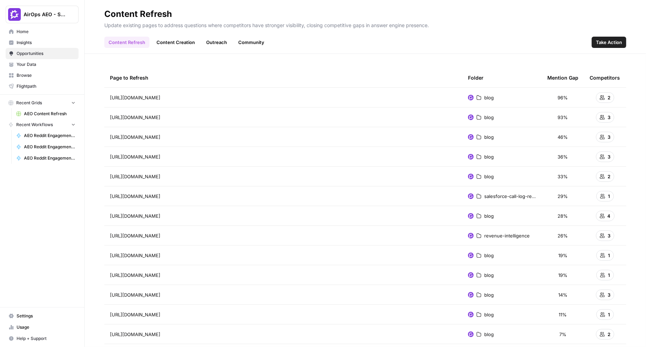
click at [172, 41] on link "Content Creation" at bounding box center [175, 42] width 47 height 11
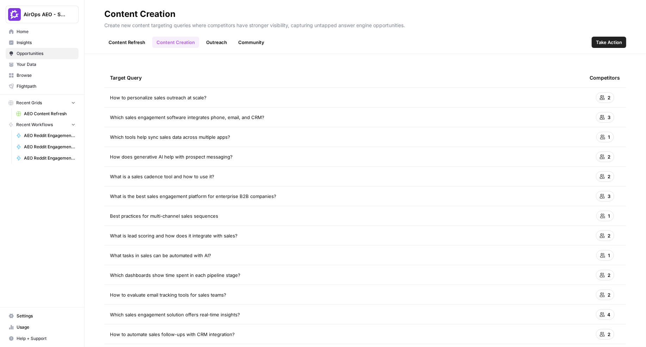
click at [214, 45] on link "Outreach" at bounding box center [216, 42] width 29 height 11
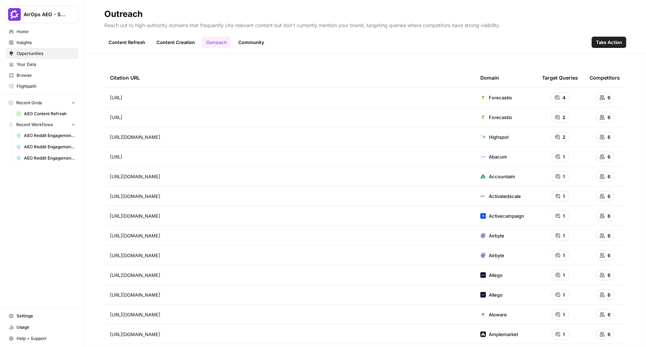
click at [249, 45] on link "Community" at bounding box center [251, 42] width 35 height 11
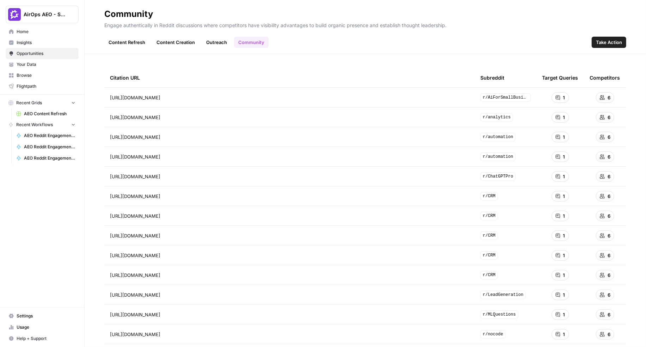
click at [612, 46] on button "Take Action" at bounding box center [609, 42] width 35 height 11
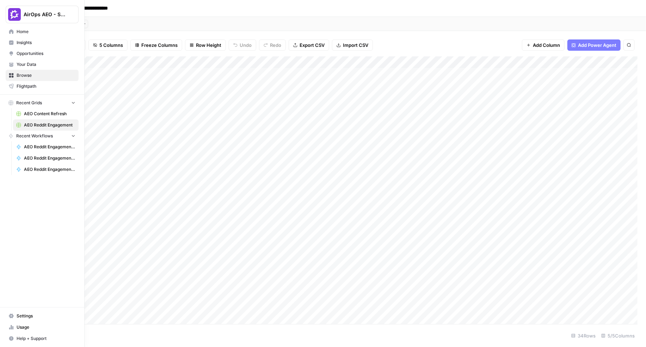
click at [13, 44] on icon at bounding box center [11, 43] width 5 height 5
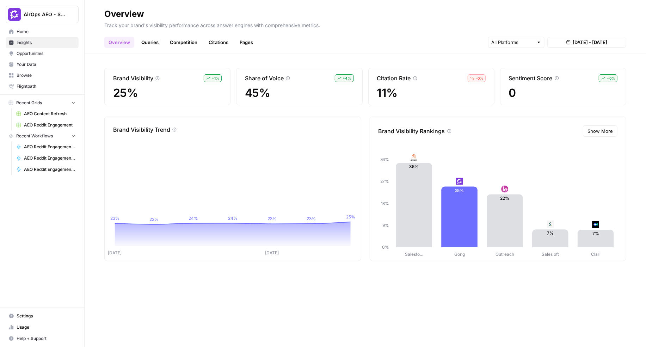
click at [37, 54] on span "Opportunities" at bounding box center [46, 53] width 59 height 6
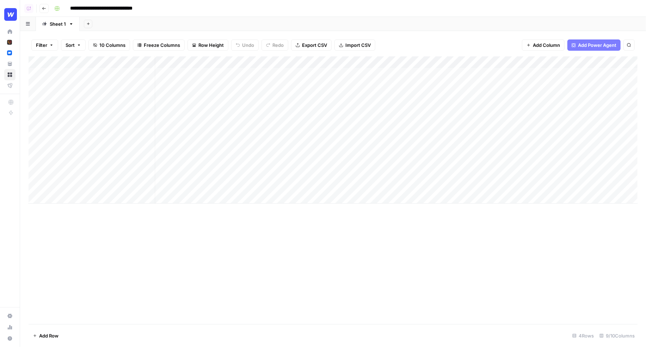
scroll to position [0, 299]
click at [574, 73] on div "Add Column" at bounding box center [333, 129] width 609 height 147
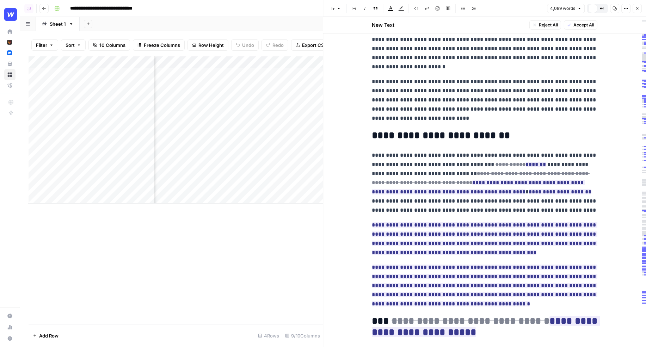
scroll to position [221, 0]
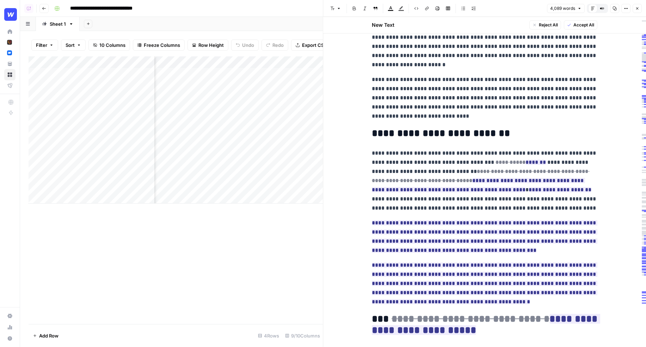
click at [496, 153] on p "**********" at bounding box center [485, 181] width 226 height 64
click at [535, 49] on p "**********" at bounding box center [485, 51] width 226 height 37
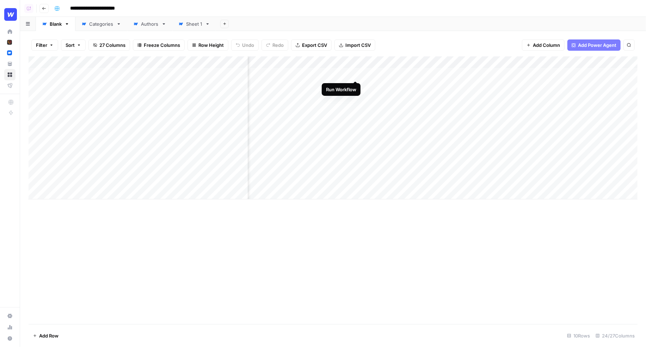
scroll to position [0, 336]
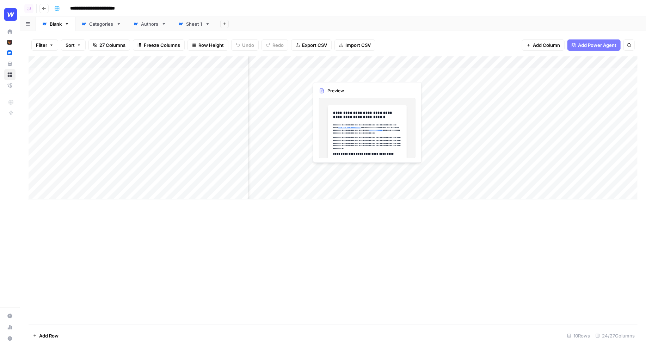
click at [358, 73] on div "Add Column" at bounding box center [333, 127] width 609 height 143
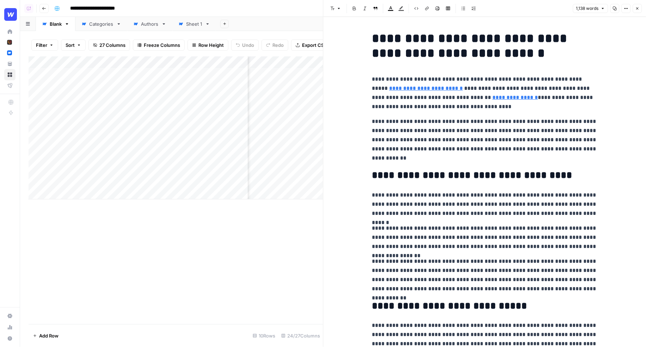
click at [413, 159] on p "**********" at bounding box center [485, 140] width 226 height 46
click at [381, 155] on p "**********" at bounding box center [485, 140] width 226 height 46
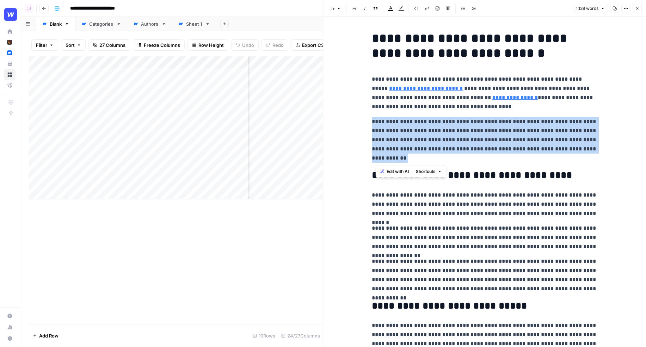
drag, startPoint x: 388, startPoint y: 157, endPoint x: 373, endPoint y: 122, distance: 38.4
click at [373, 122] on p "**********" at bounding box center [485, 140] width 226 height 46
click at [394, 176] on button "Edit with AI" at bounding box center [391, 171] width 34 height 9
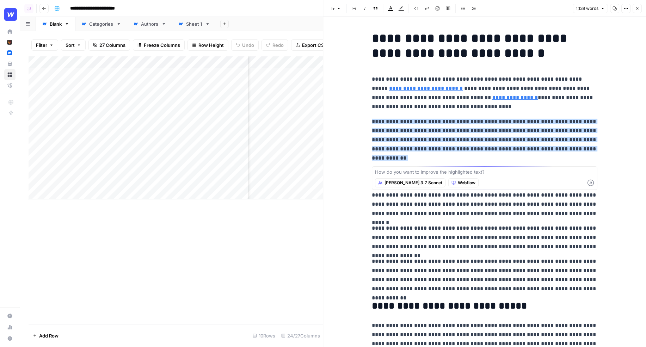
click at [409, 184] on span "Claude 3.7 Sonnet" at bounding box center [414, 183] width 58 height 6
click at [638, 6] on icon "button" at bounding box center [637, 8] width 4 height 4
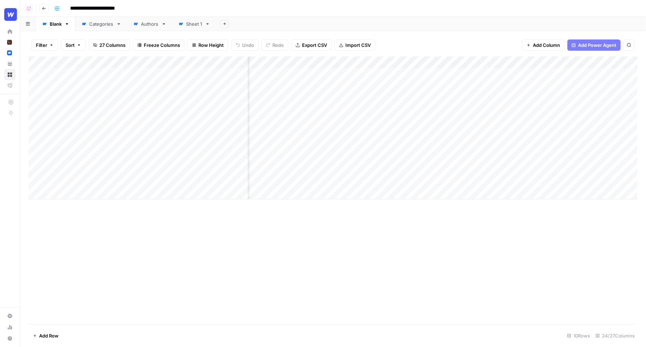
scroll to position [0, 1048]
click at [273, 73] on div "Add Column" at bounding box center [333, 85] width 609 height 59
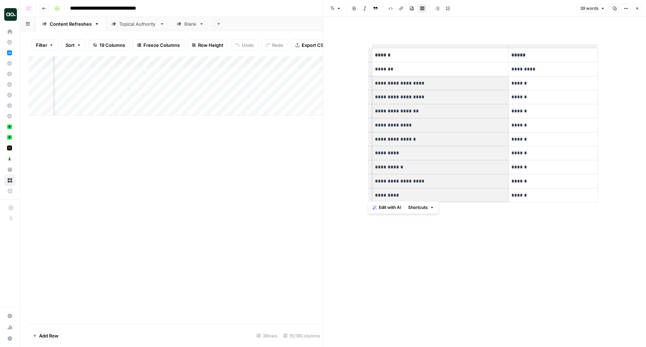
drag, startPoint x: 381, startPoint y: 81, endPoint x: 426, endPoint y: 195, distance: 122.5
click at [426, 195] on tbody "**********" at bounding box center [485, 125] width 226 height 154
click at [639, 7] on icon "button" at bounding box center [637, 8] width 4 height 4
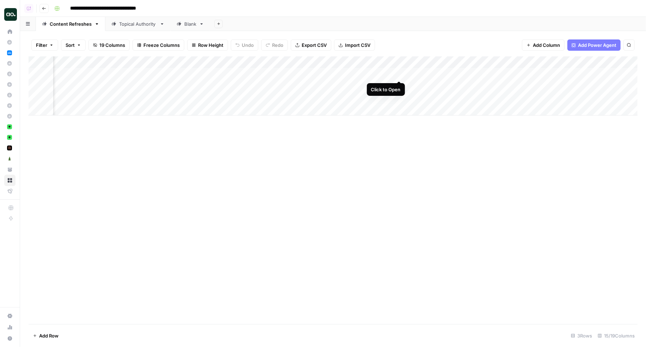
click at [400, 73] on div "Add Column" at bounding box center [333, 85] width 609 height 59
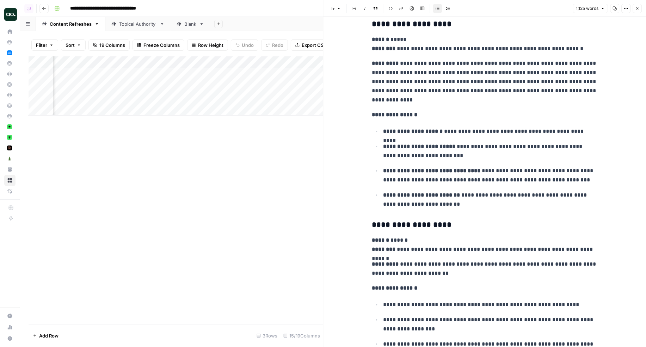
scroll to position [1184, 0]
click at [639, 10] on icon "button" at bounding box center [637, 8] width 4 height 4
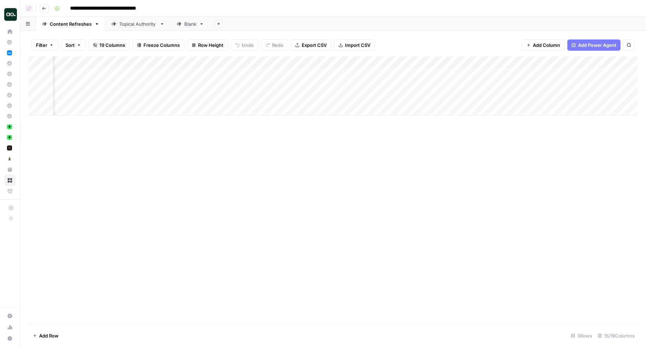
click at [319, 61] on div "Add Column" at bounding box center [333, 85] width 609 height 59
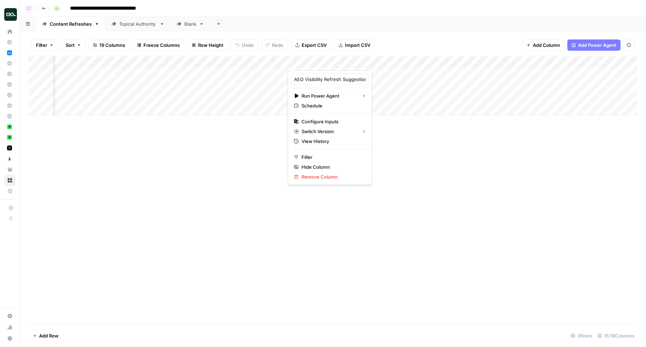
click at [384, 47] on div "Filter Sort 19 Columns Freeze Columns Row Height Undo Redo Export CSV Import CS…" at bounding box center [333, 45] width 609 height 23
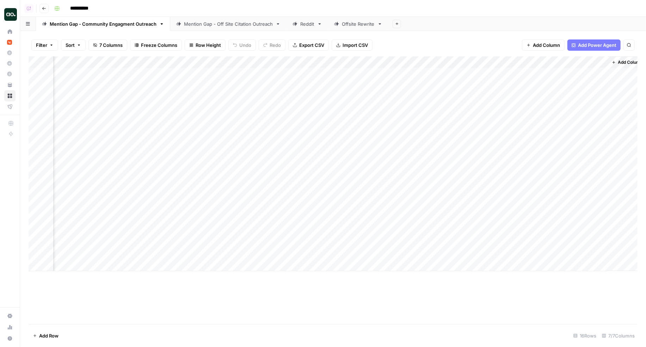
scroll to position [0, 429]
click at [584, 73] on div "Add Column" at bounding box center [333, 163] width 609 height 215
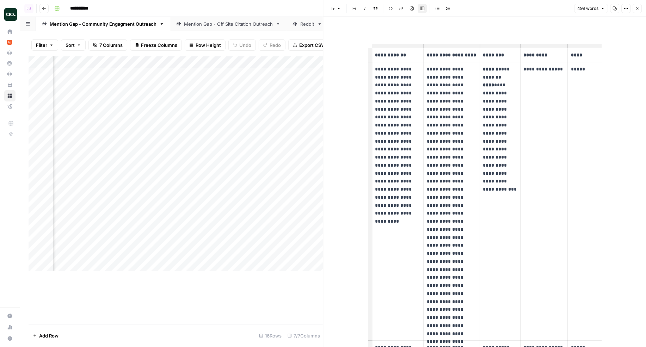
scroll to position [0, 36]
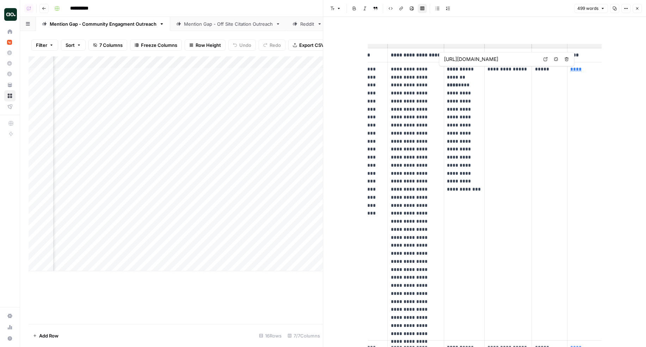
click at [548, 59] on span "Open in a new tab" at bounding box center [548, 59] width 0 height 0
click at [464, 98] on p "**********" at bounding box center [464, 125] width 35 height 120
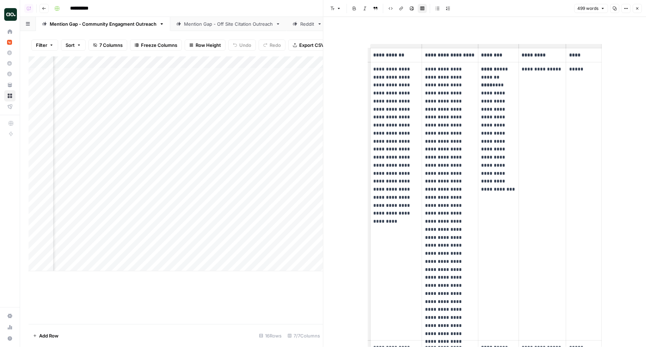
scroll to position [0, 1]
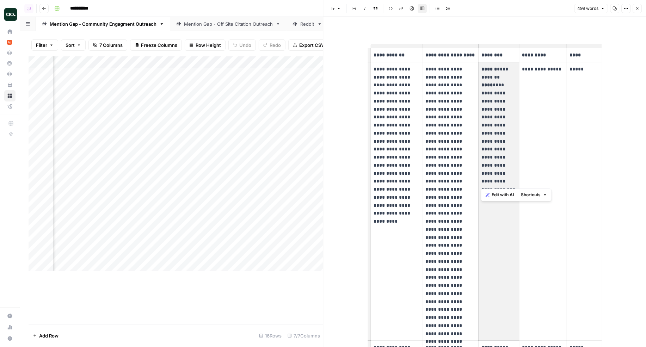
copy p "**********"
drag, startPoint x: 492, startPoint y: 85, endPoint x: 502, endPoint y: 110, distance: 27.2
click at [502, 110] on p "**********" at bounding box center [499, 125] width 35 height 120
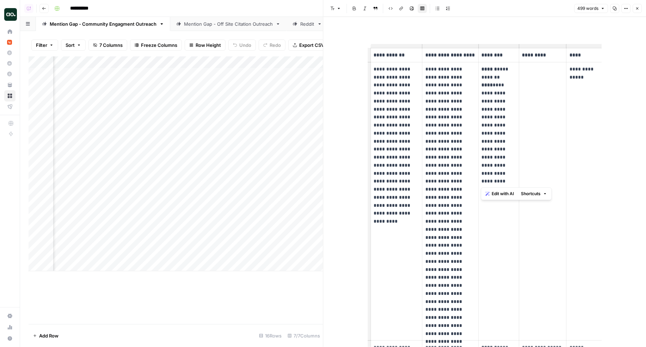
click at [499, 103] on p "**********" at bounding box center [499, 125] width 35 height 120
click at [398, 93] on p "**********" at bounding box center [398, 137] width 46 height 145
click at [637, 8] on icon "button" at bounding box center [638, 8] width 2 height 2
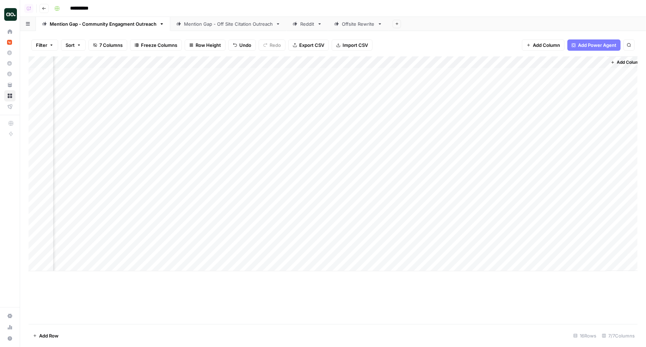
scroll to position [0, 429]
click at [226, 26] on div "Mention Gap - Off Site Citation Outreach" at bounding box center [228, 23] width 89 height 7
click at [584, 73] on div "Add Column" at bounding box center [333, 175] width 609 height 239
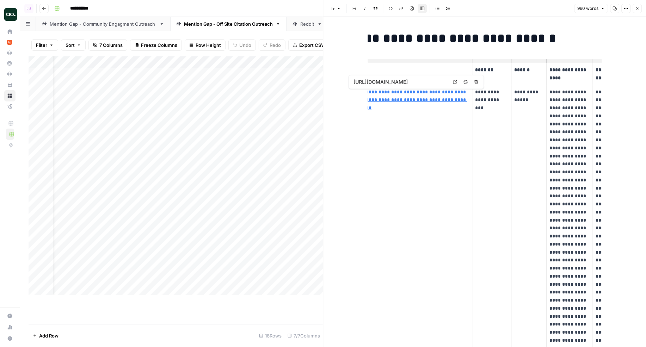
scroll to position [0, 55]
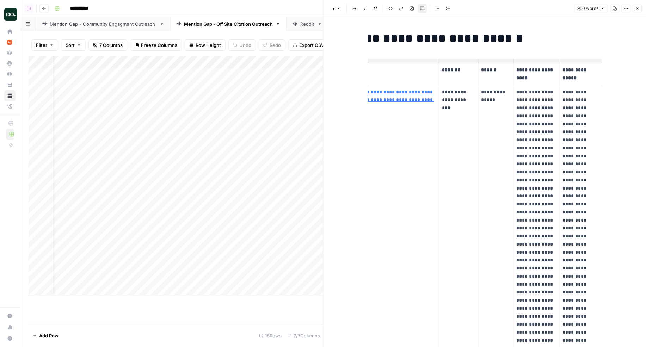
click at [445, 96] on p "**********" at bounding box center [458, 100] width 33 height 24
click at [491, 98] on p "**********" at bounding box center [495, 96] width 29 height 16
click at [503, 101] on p "**********" at bounding box center [495, 96] width 29 height 16
click at [541, 98] on p "**********" at bounding box center [537, 260] width 40 height 345
drag, startPoint x: 563, startPoint y: 92, endPoint x: 588, endPoint y: 118, distance: 35.9
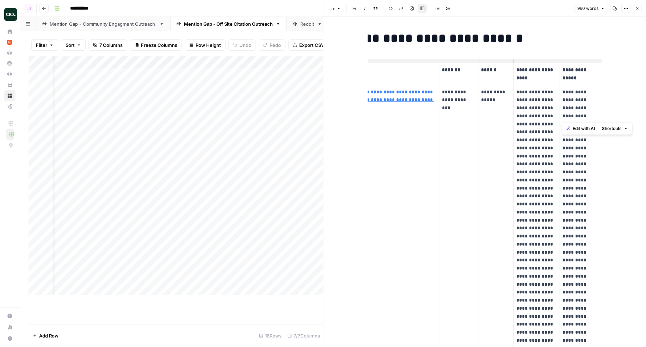
click at [588, 118] on p "**********" at bounding box center [581, 252] width 37 height 329
click at [637, 10] on icon "button" at bounding box center [637, 8] width 4 height 4
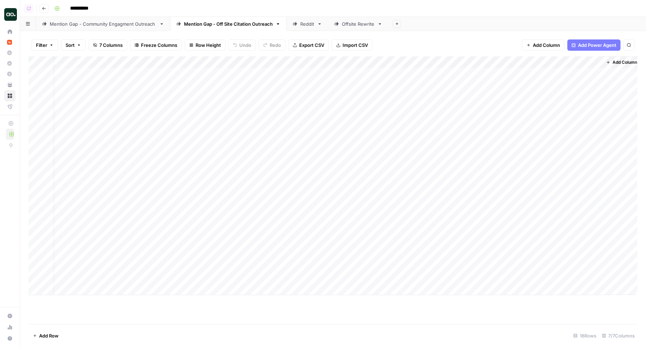
scroll to position [0, 10]
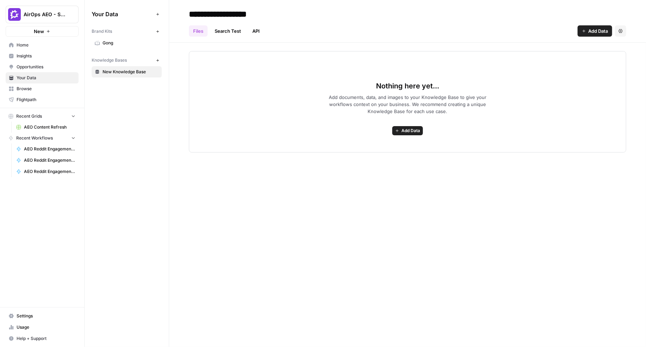
click at [104, 44] on span "Gong" at bounding box center [131, 43] width 56 height 6
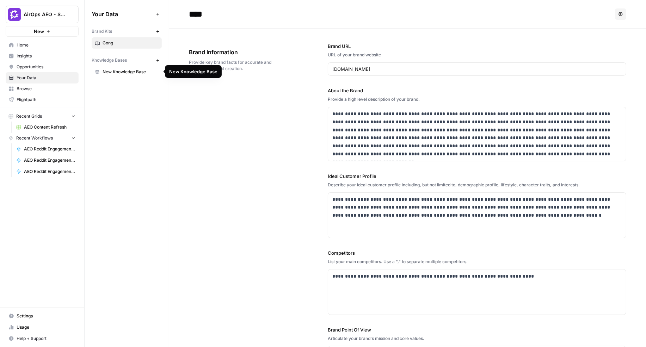
click at [116, 71] on span "New Knowledge Base" at bounding box center [131, 72] width 56 height 6
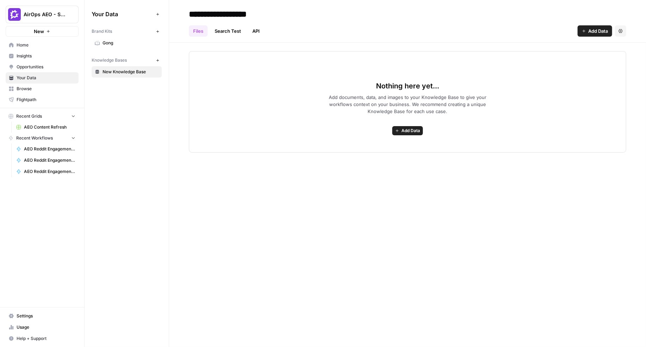
click at [115, 54] on div "Knowledge Bases New" at bounding box center [127, 60] width 70 height 12
click at [182, 55] on div "Nothing here yet... Add documents, data, and images to your Knowledge Base to g…" at bounding box center [407, 98] width 477 height 110
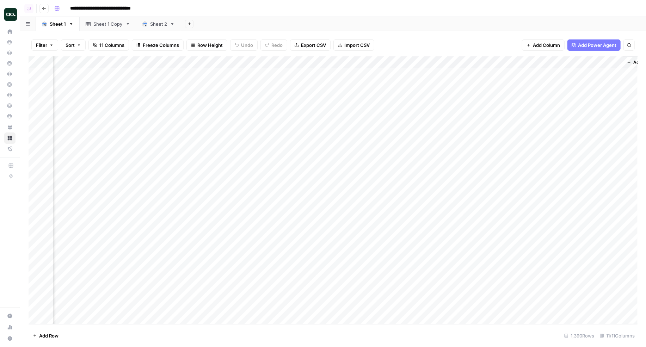
scroll to position [0, 245]
click at [376, 64] on div "Add Column" at bounding box center [333, 190] width 609 height 268
click at [366, 113] on span "Schedule" at bounding box center [386, 111] width 62 height 7
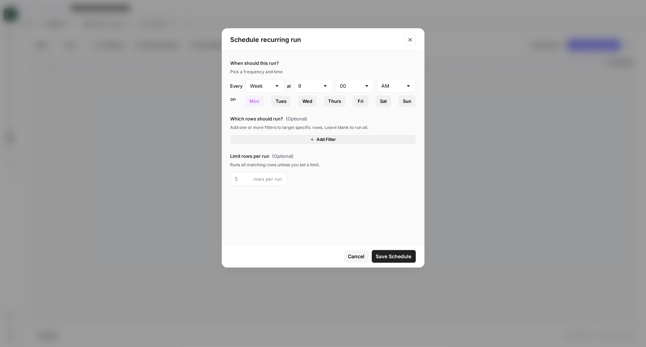
click at [301, 141] on button "Add Filter" at bounding box center [323, 139] width 185 height 9
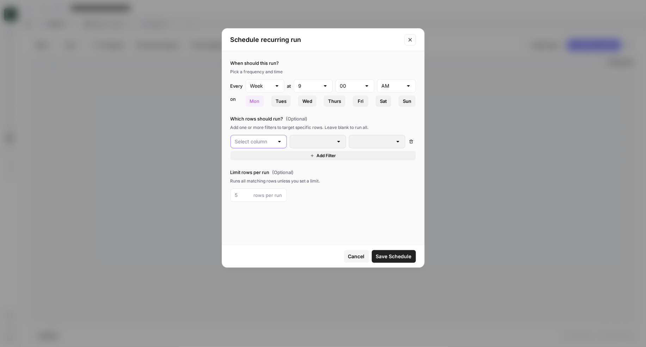
click at [253, 141] on input "text" at bounding box center [254, 141] width 39 height 7
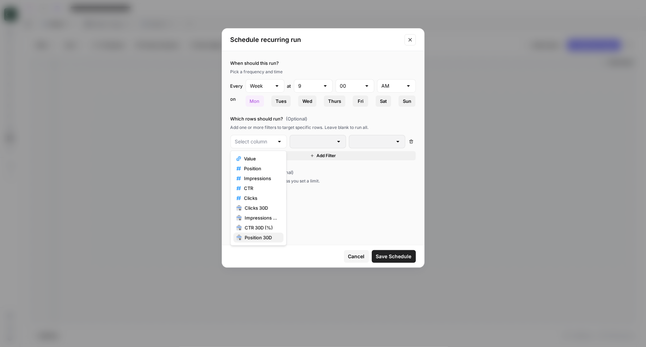
click at [260, 237] on span "Position 30D" at bounding box center [261, 237] width 33 height 7
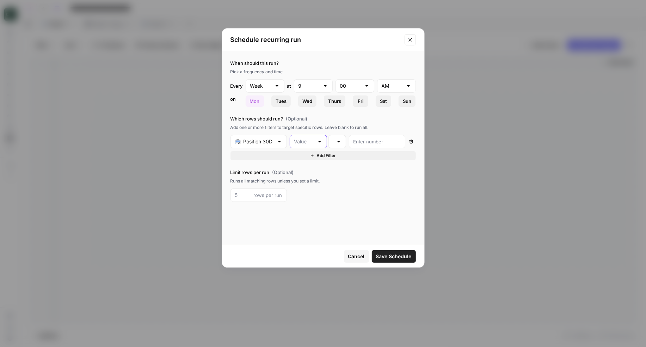
click at [306, 141] on input "text" at bounding box center [304, 141] width 20 height 7
click at [309, 169] on span "Change" at bounding box center [307, 168] width 23 height 7
type input "Change"
click at [371, 141] on input "number" at bounding box center [377, 141] width 47 height 7
type input "0"
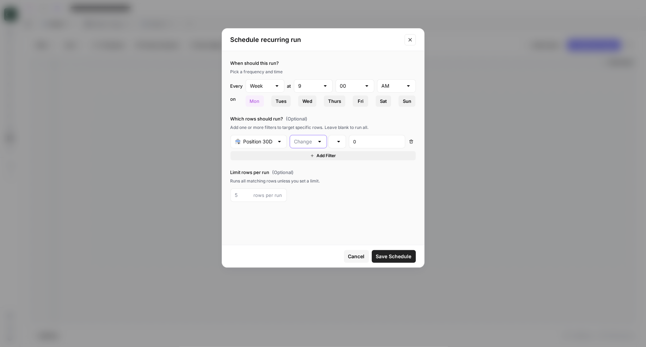
click at [296, 140] on input "text" at bounding box center [304, 141] width 20 height 7
click at [304, 157] on span "Value" at bounding box center [307, 158] width 23 height 7
type input "Value"
click at [374, 141] on input "0" at bounding box center [377, 141] width 47 height 7
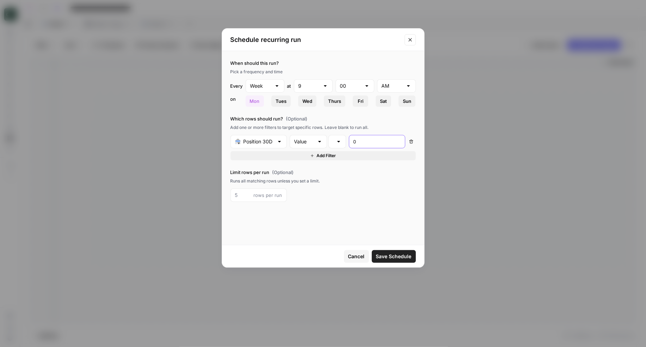
click at [374, 141] on input "0" at bounding box center [377, 141] width 47 height 7
type input "2"
type input "20"
click at [327, 154] on span "Add Filter" at bounding box center [326, 156] width 19 height 6
click at [252, 160] on input "text" at bounding box center [254, 157] width 39 height 7
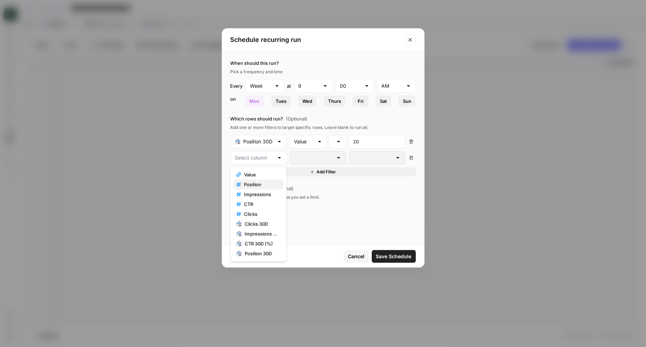
click at [251, 184] on span "Position" at bounding box center [261, 184] width 34 height 7
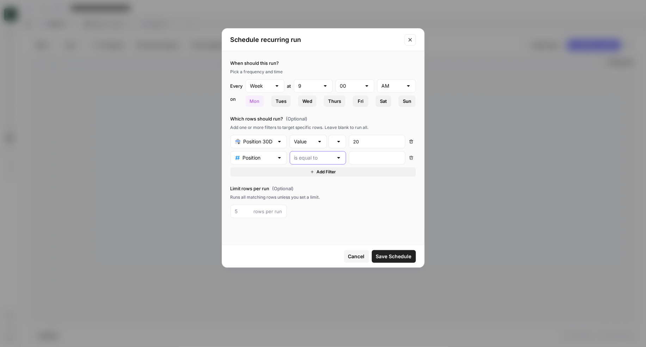
click at [312, 156] on input "text" at bounding box center [313, 157] width 39 height 7
click at [320, 214] on span "is greater than" at bounding box center [317, 214] width 42 height 7
type input "is greater than"
click at [314, 161] on div "is greater than" at bounding box center [318, 157] width 56 height 13
type input "is greater than"
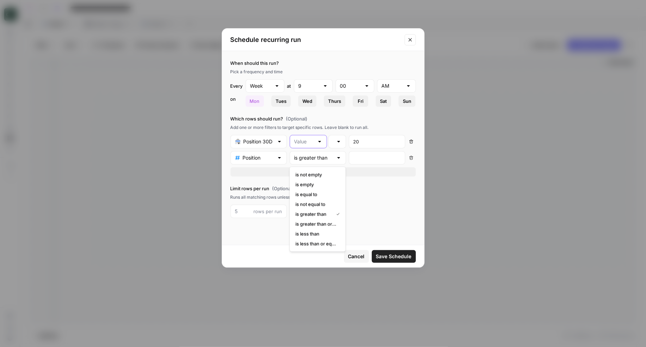
click at [308, 144] on input "text" at bounding box center [304, 141] width 20 height 7
type input "Value"
click at [330, 158] on input "text" at bounding box center [313, 157] width 39 height 7
click at [318, 234] on span "is less than" at bounding box center [317, 234] width 42 height 7
type input "is less than"
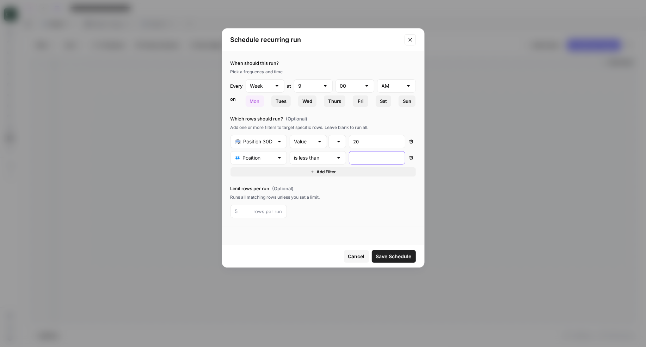
click at [366, 155] on input "number" at bounding box center [377, 157] width 47 height 7
type input "5"
type input "50"
click at [410, 38] on icon "Close modal" at bounding box center [411, 40] width 6 height 6
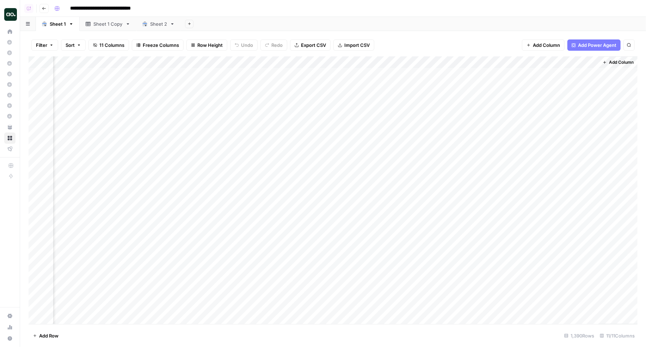
click at [459, 28] on div "Add Sheet" at bounding box center [414, 24] width 466 height 14
